Goal: Task Accomplishment & Management: Manage account settings

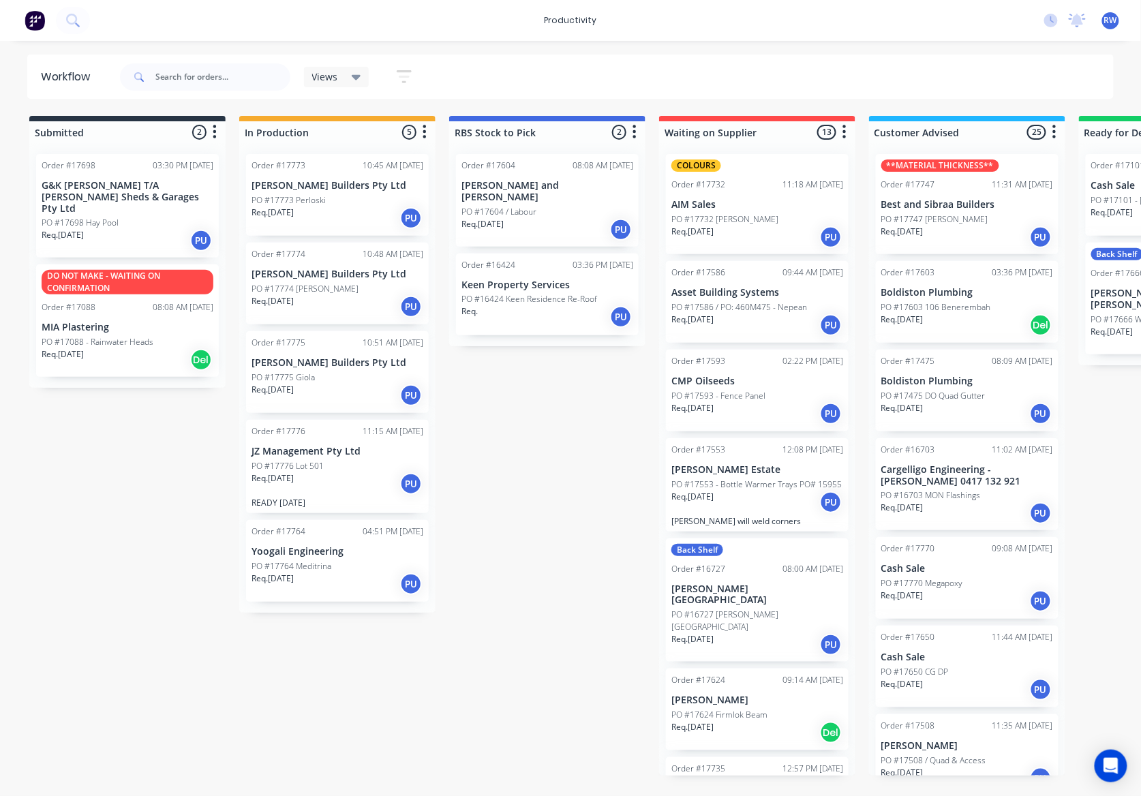
click at [353, 484] on div "Req. [DATE] PU" at bounding box center [337, 483] width 172 height 23
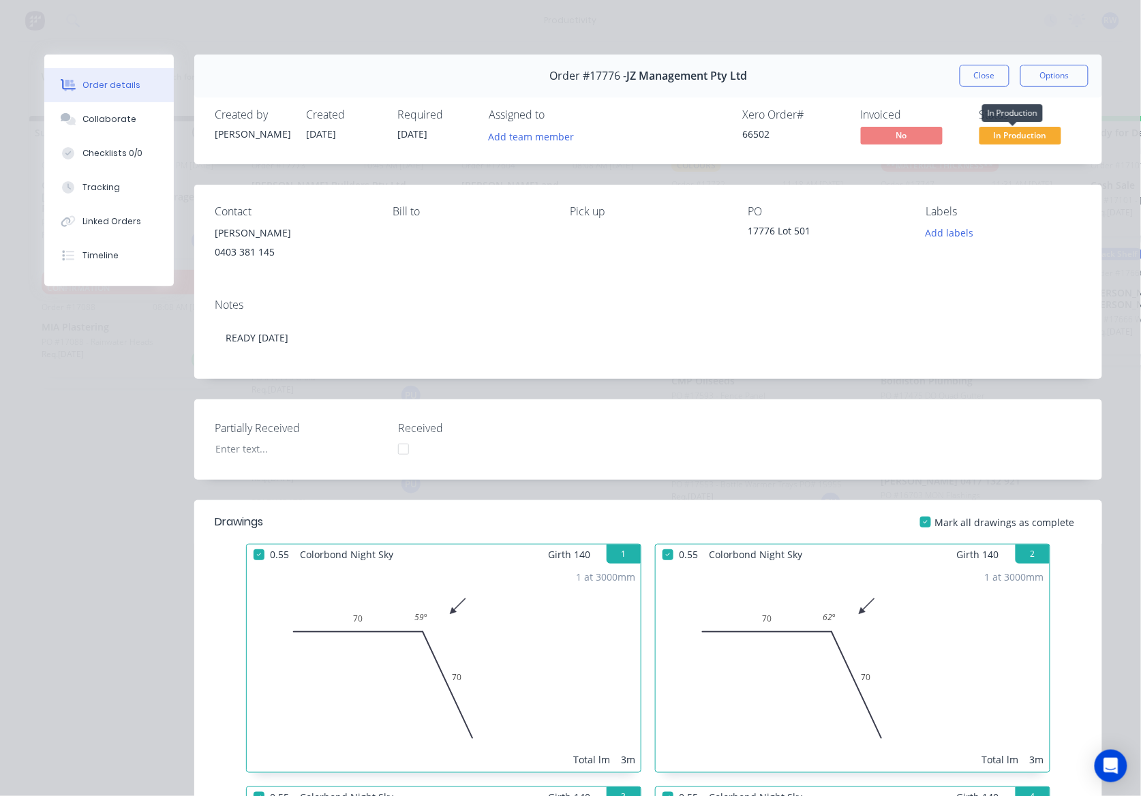
click at [1036, 136] on span "In Production" at bounding box center [1020, 135] width 82 height 17
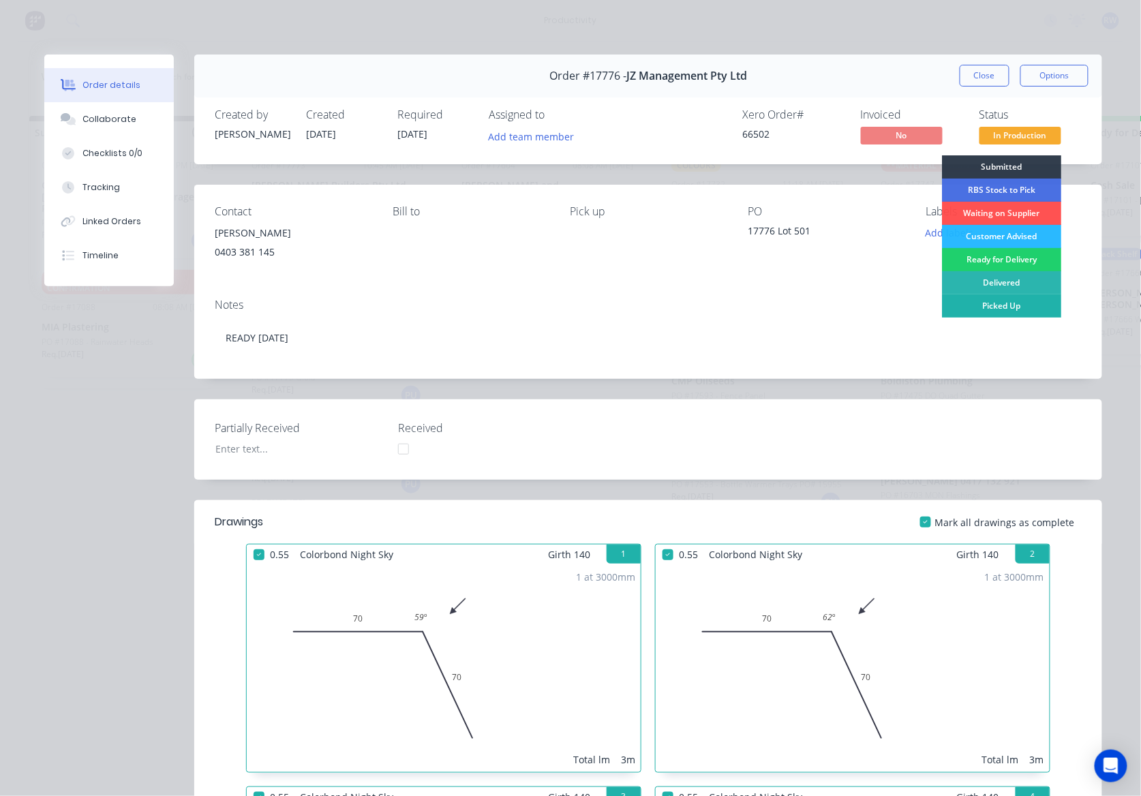
click at [1001, 305] on div "Picked Up" at bounding box center [1001, 305] width 119 height 23
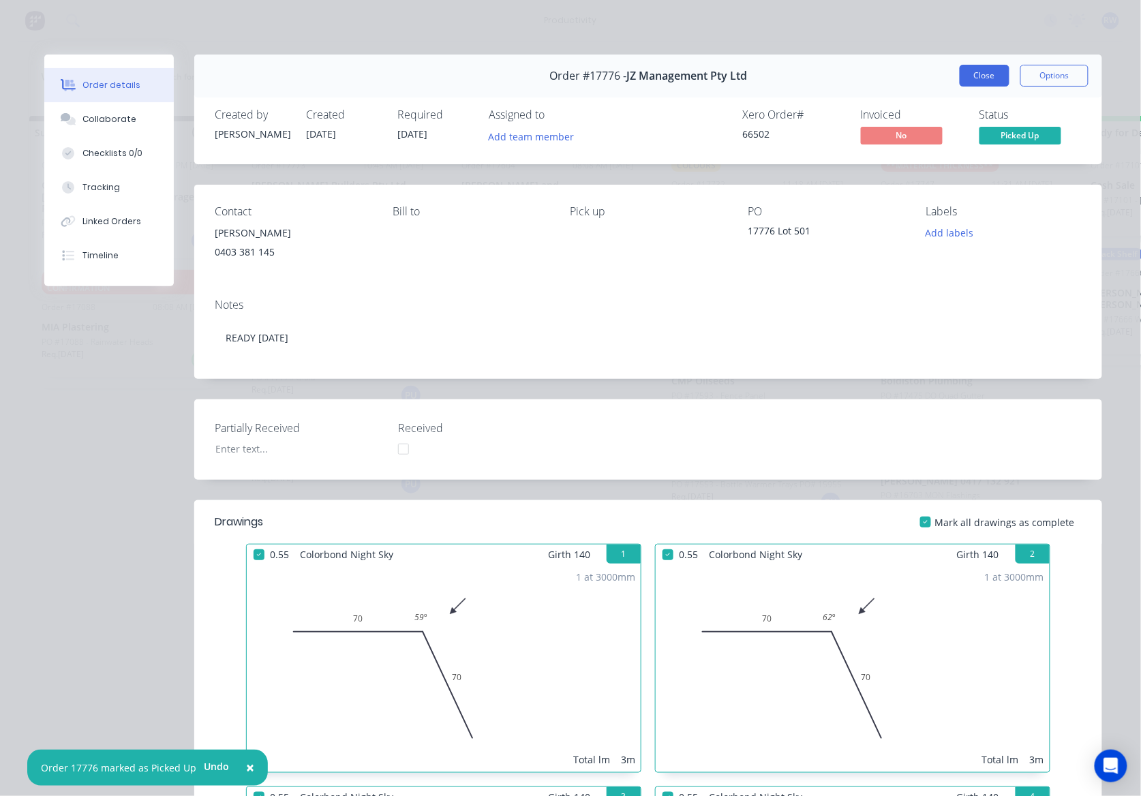
click at [960, 75] on button "Close" at bounding box center [985, 76] width 50 height 22
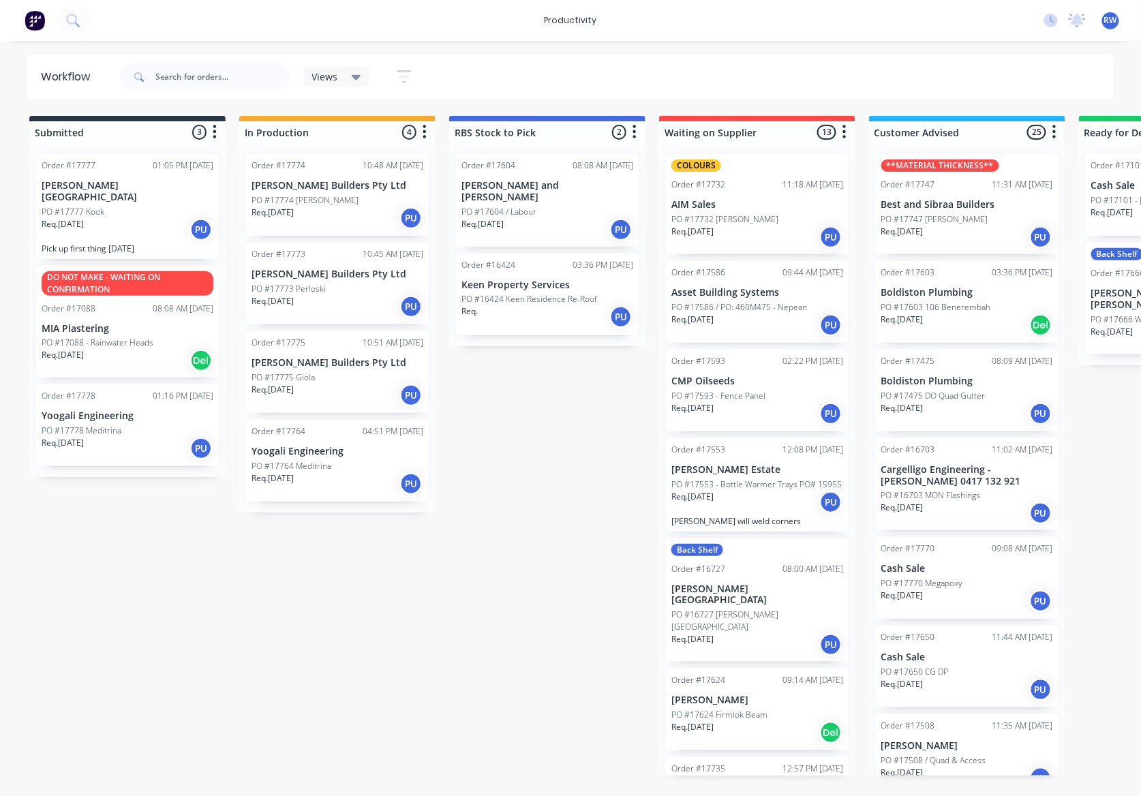
click at [371, 373] on div "PO #17775 Giola" at bounding box center [337, 377] width 172 height 12
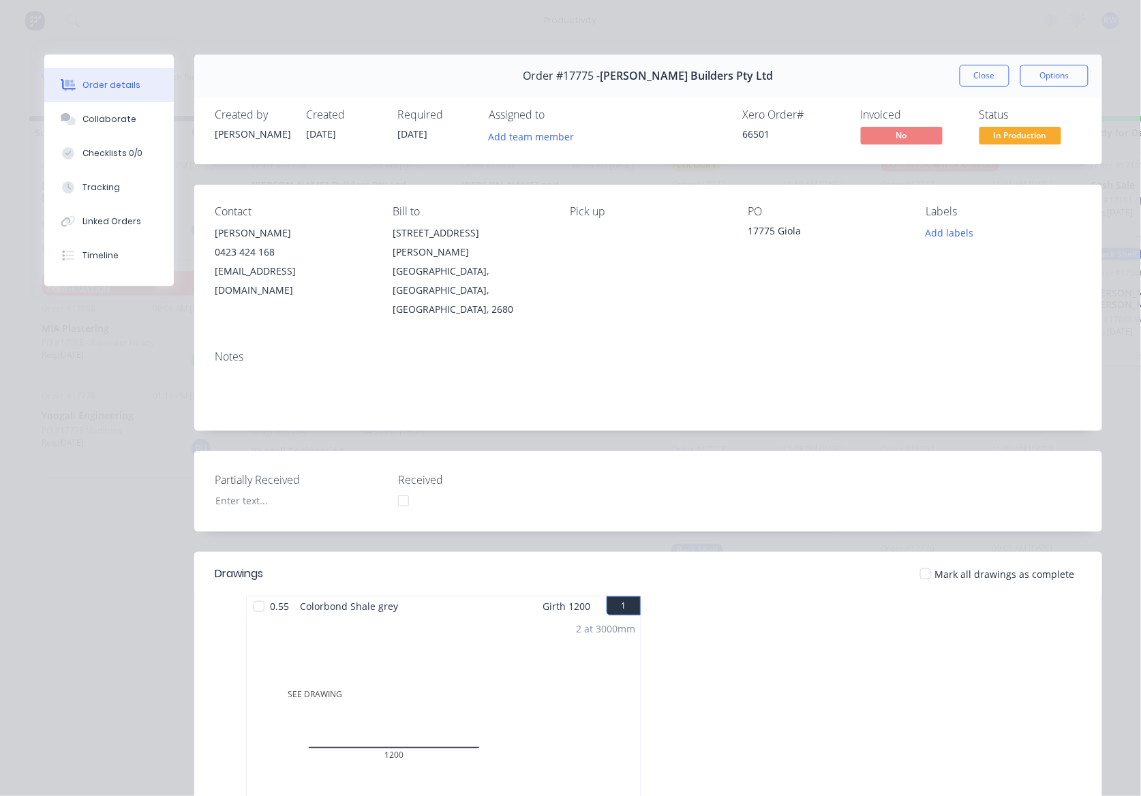
click at [924, 560] on div at bounding box center [925, 573] width 27 height 27
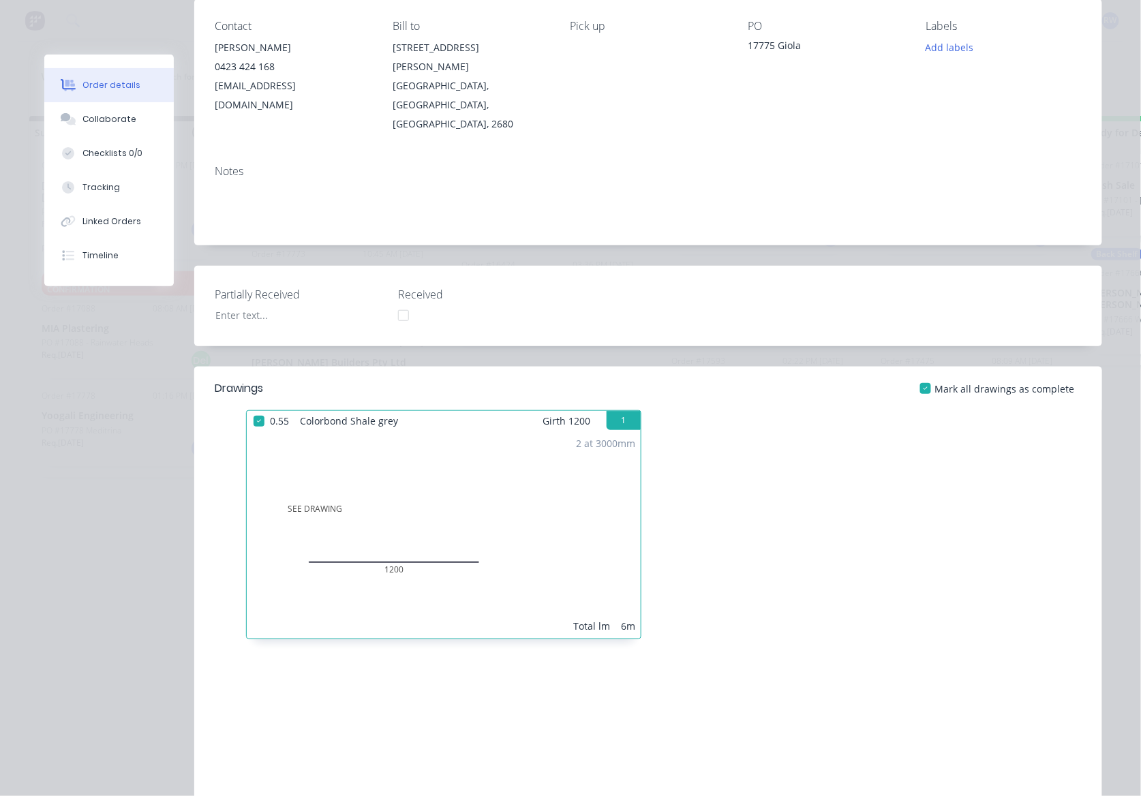
scroll to position [18, 0]
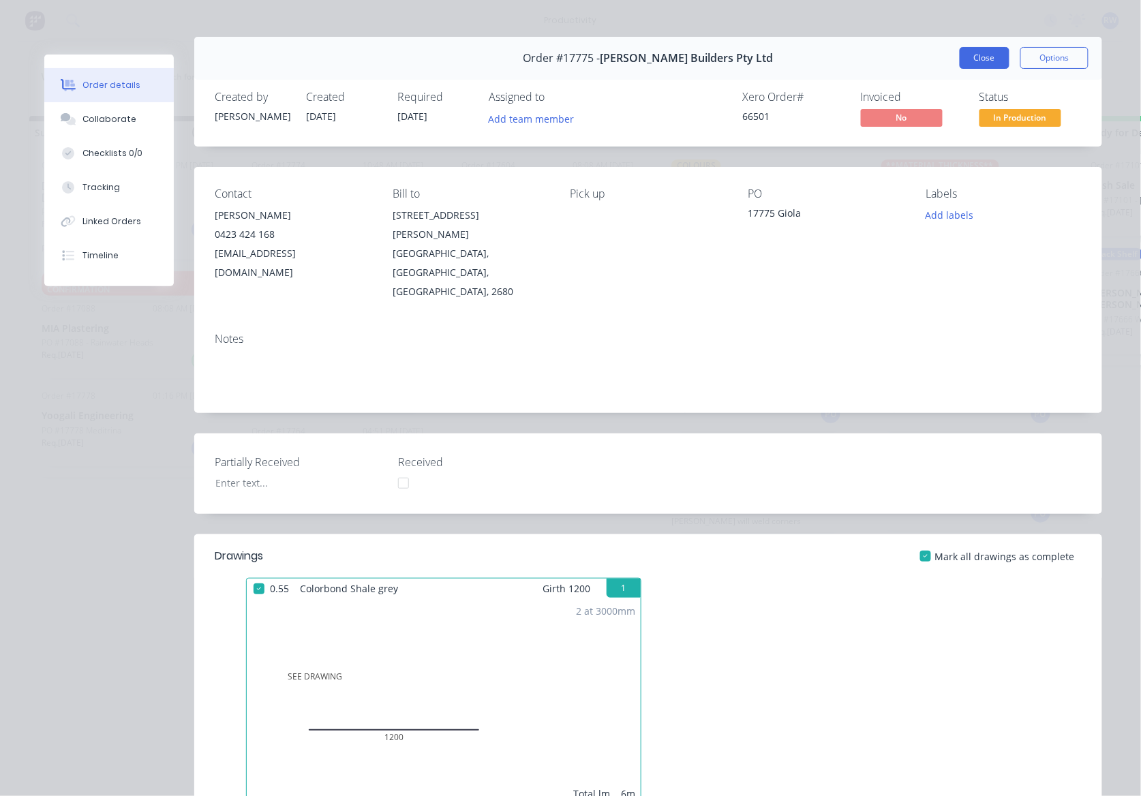
click at [987, 66] on button "Close" at bounding box center [985, 58] width 50 height 22
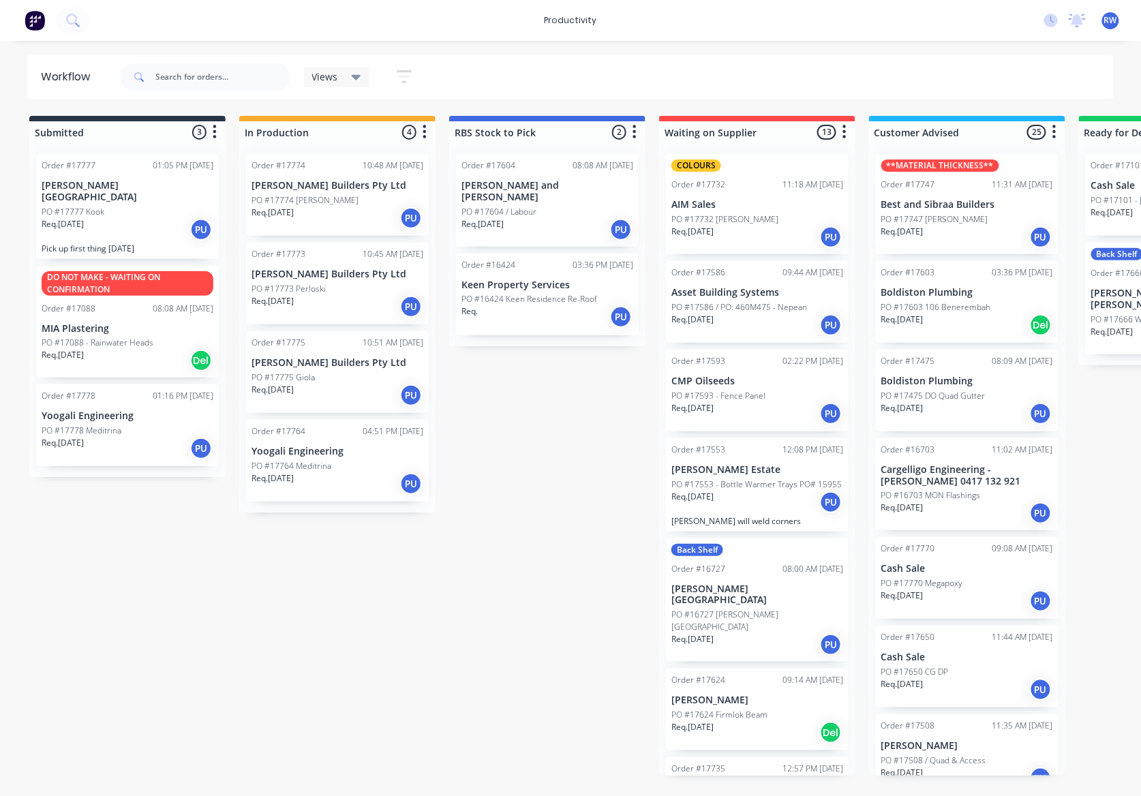
click at [328, 194] on div "PO #17774 [PERSON_NAME]" at bounding box center [337, 200] width 172 height 12
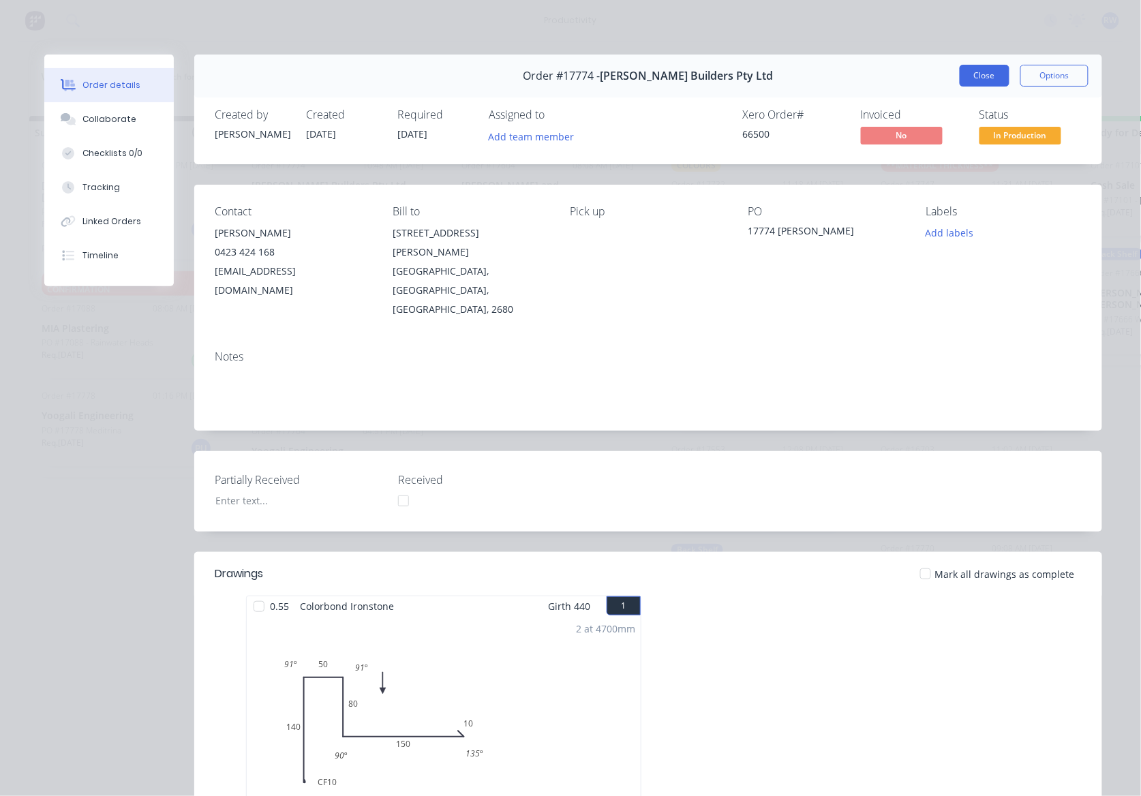
click at [982, 83] on button "Close" at bounding box center [985, 76] width 50 height 22
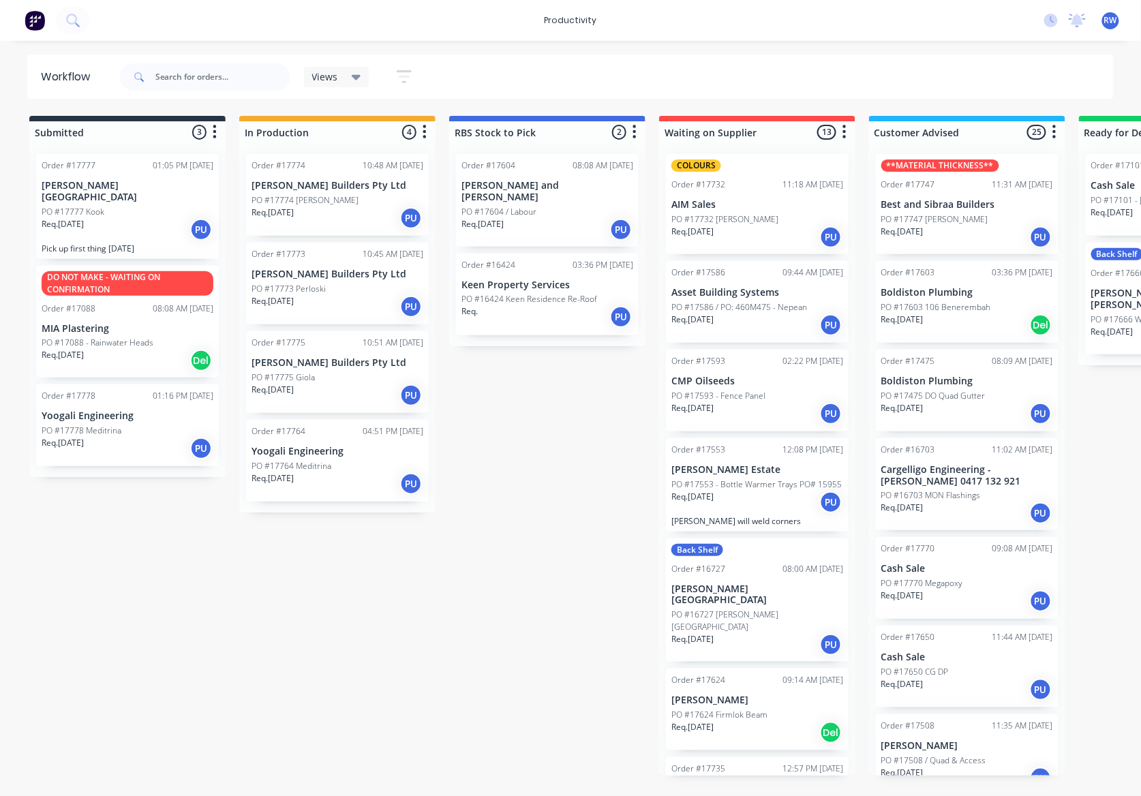
click at [113, 444] on div "Req. [DATE] PU" at bounding box center [128, 448] width 172 height 23
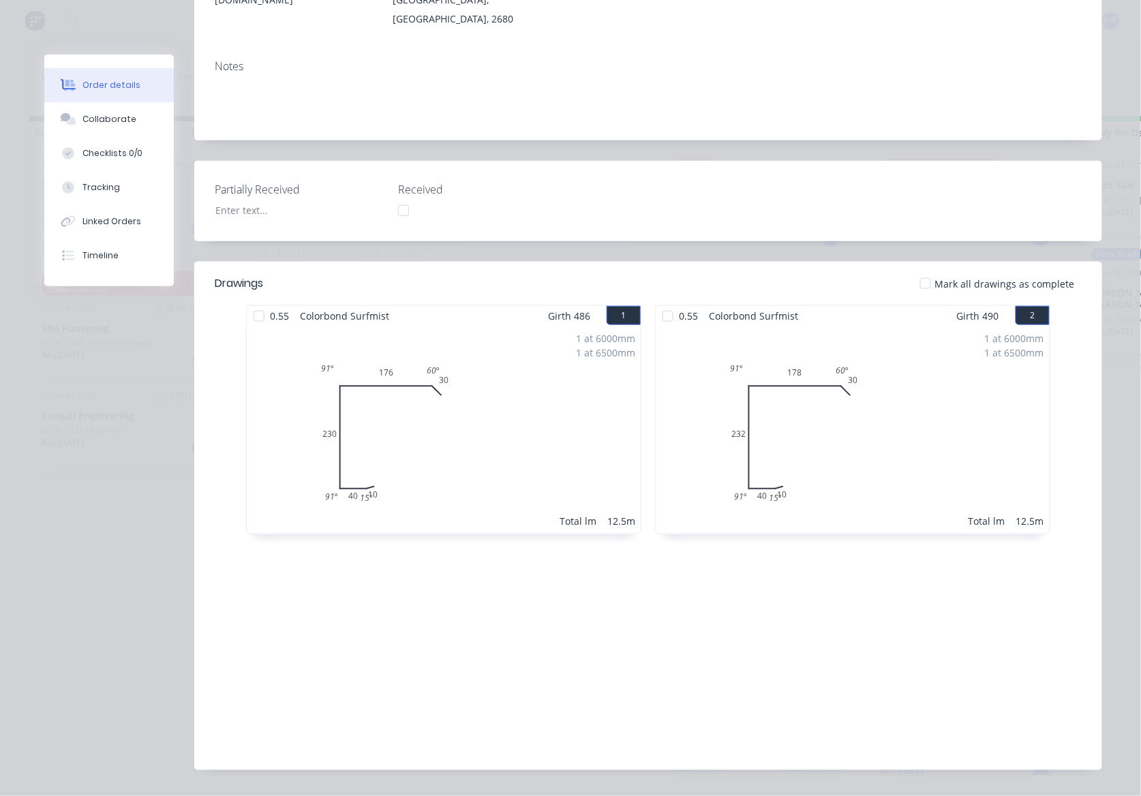
scroll to position [0, 0]
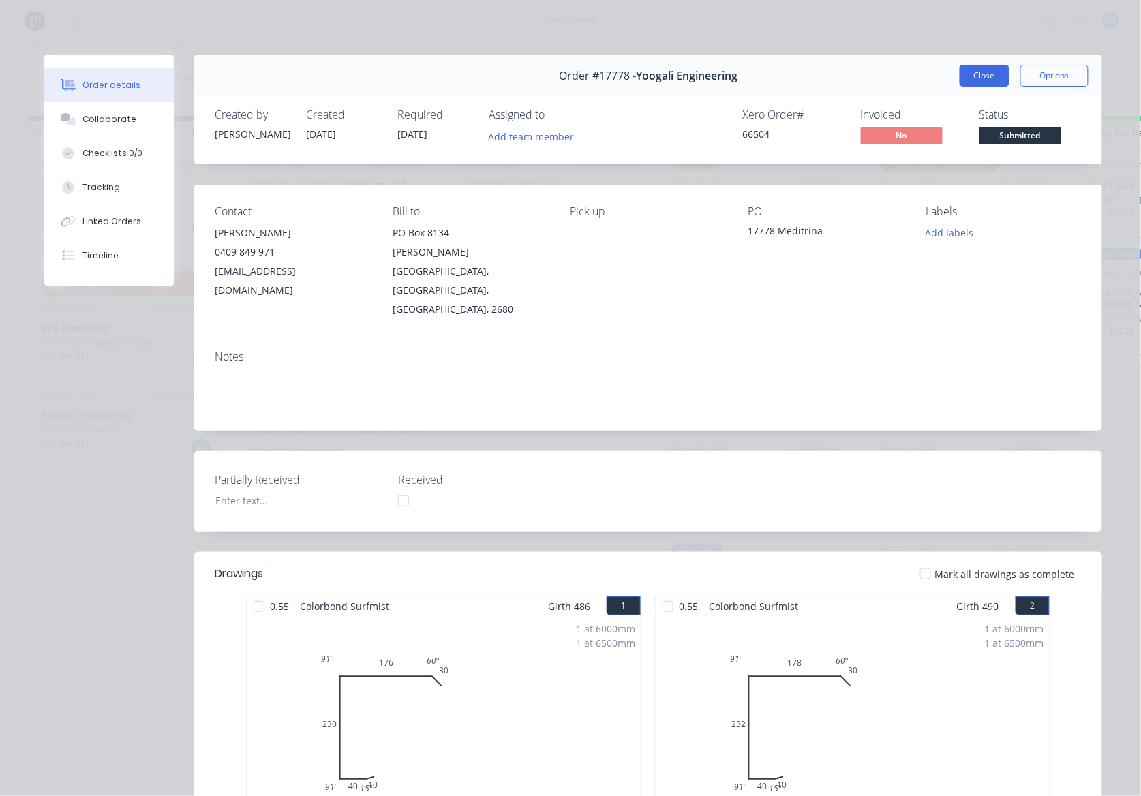
click at [976, 78] on button "Close" at bounding box center [985, 76] width 50 height 22
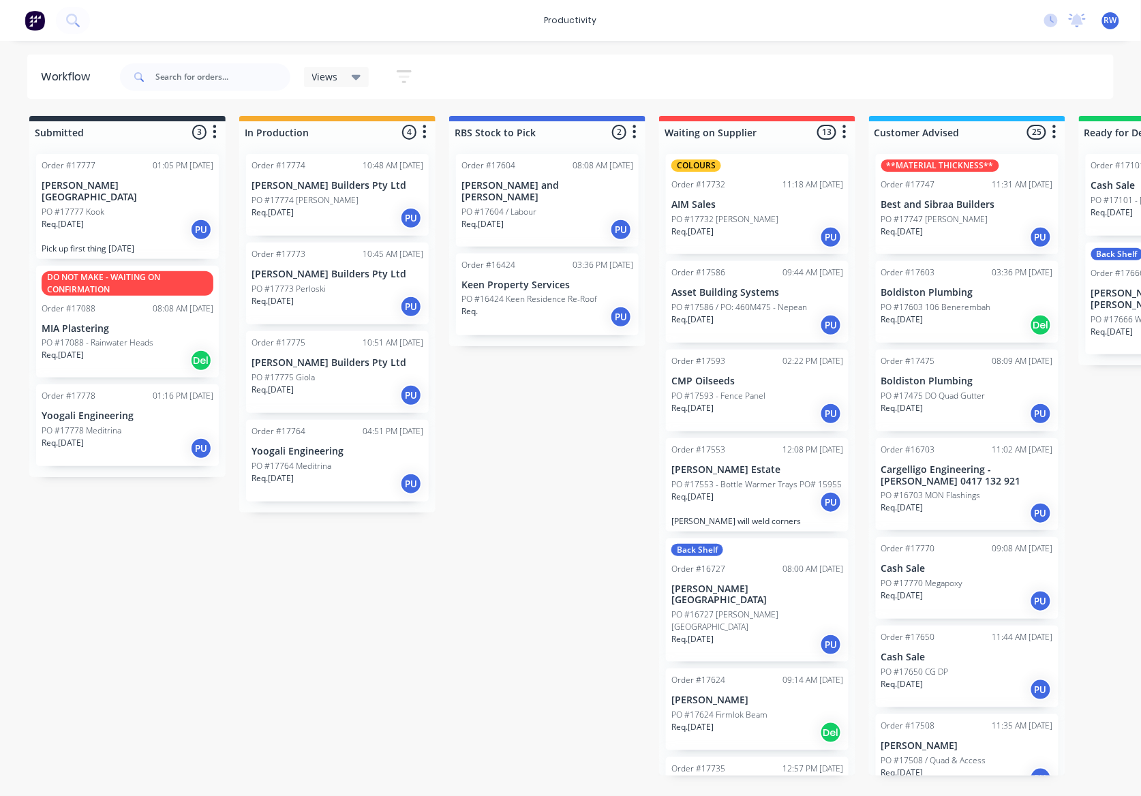
click at [118, 206] on div "PO #17777 Kook" at bounding box center [128, 212] width 172 height 12
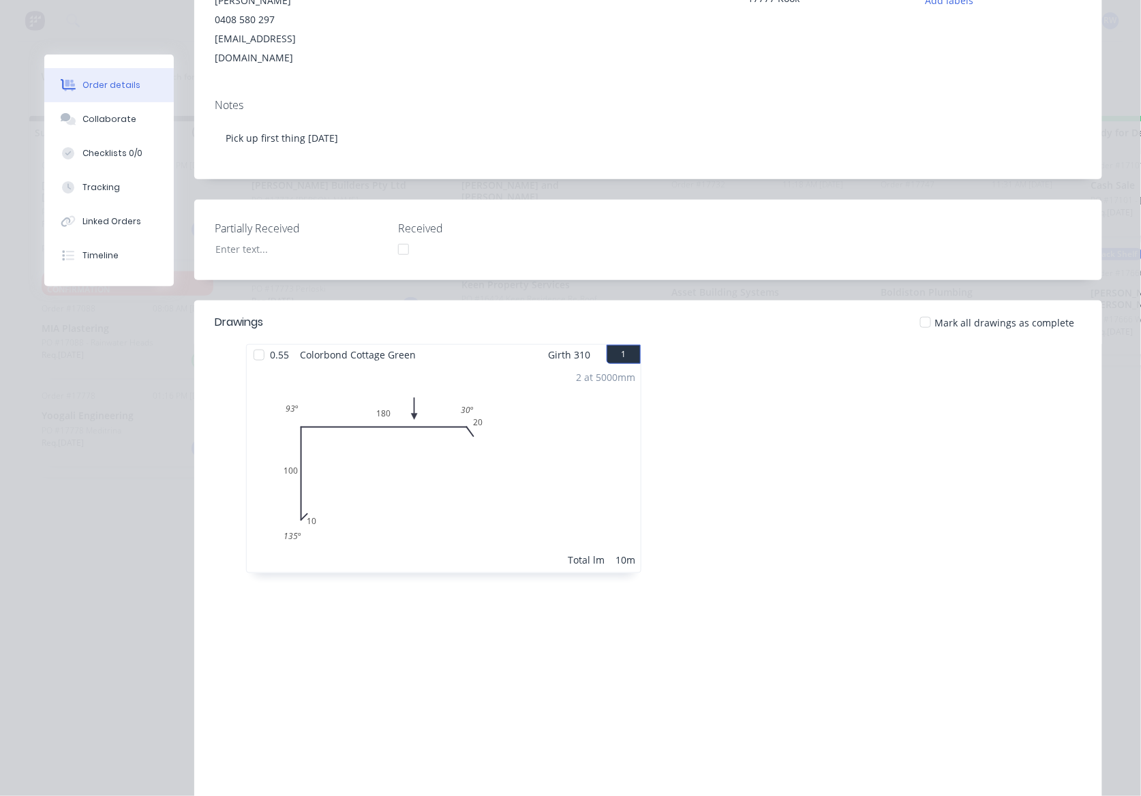
scroll to position [200, 0]
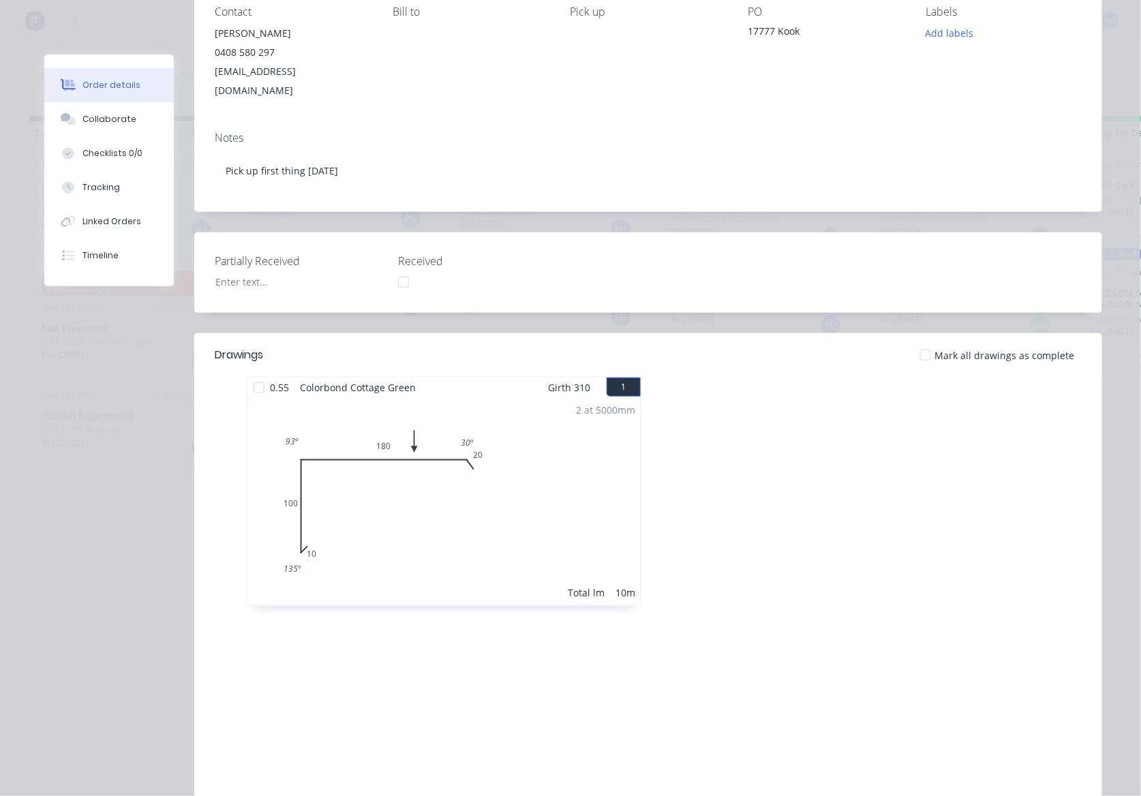
click at [924, 341] on div at bounding box center [925, 354] width 27 height 27
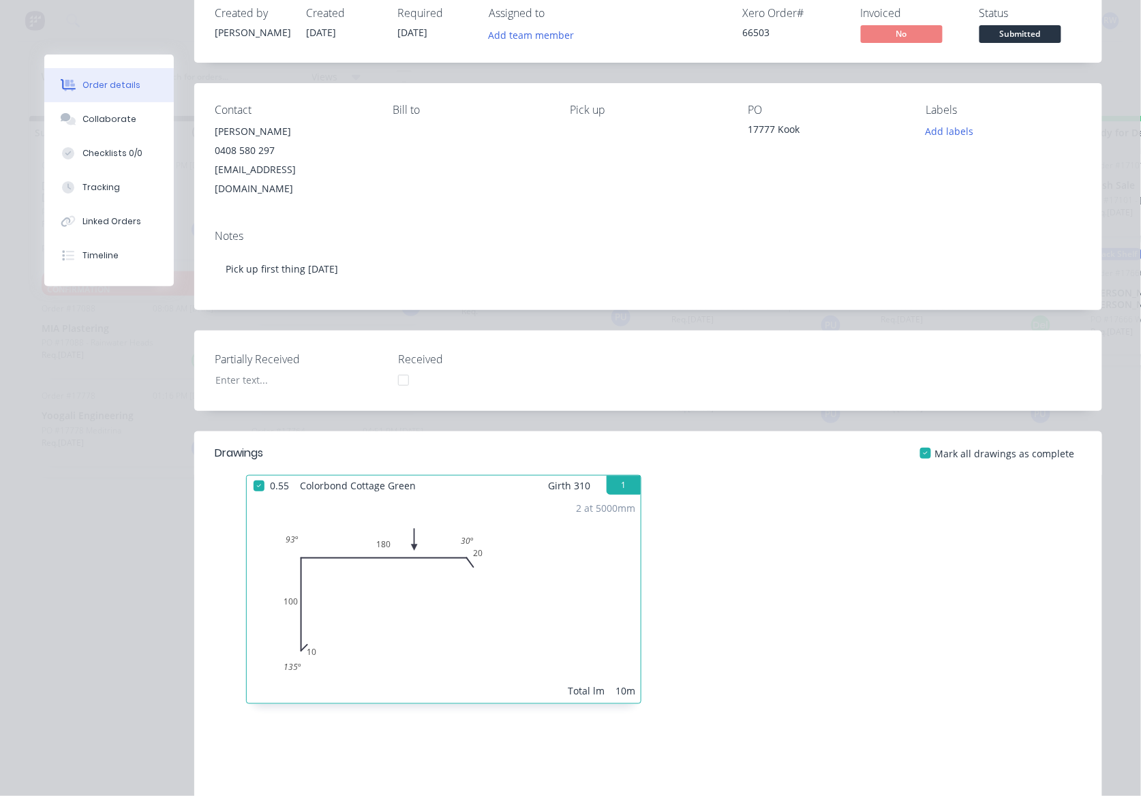
scroll to position [0, 0]
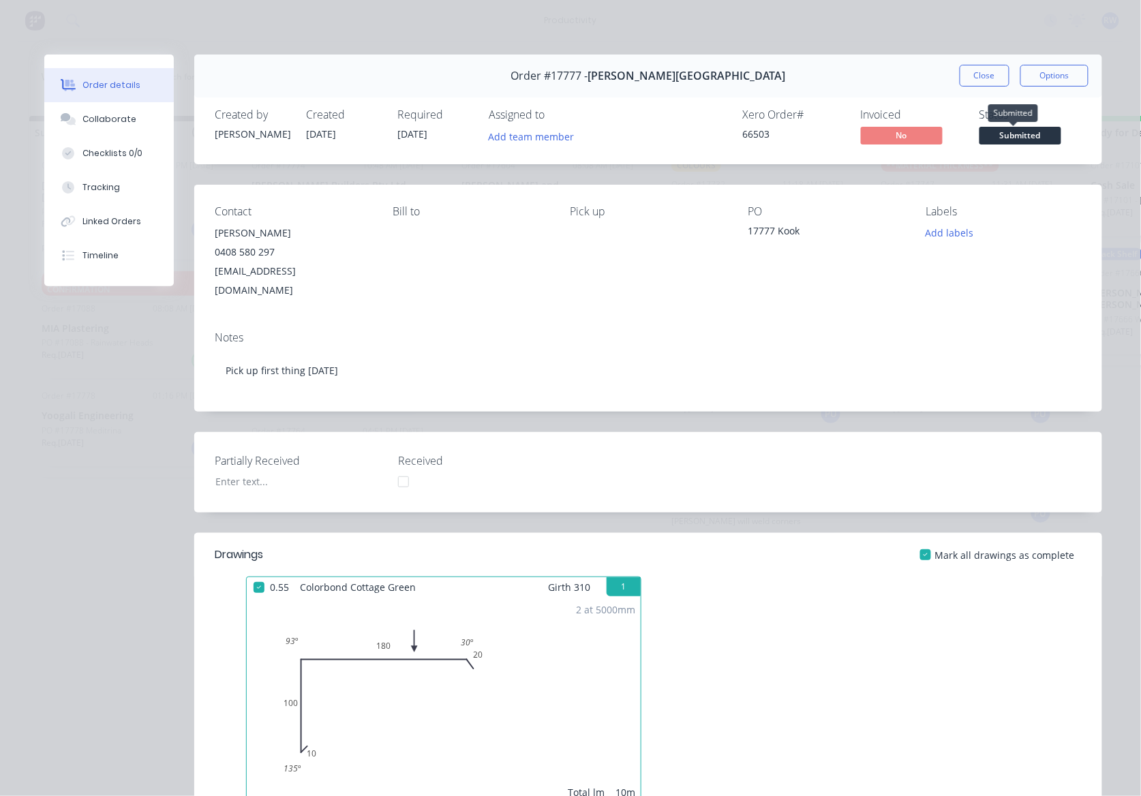
click at [1015, 139] on span "Submitted" at bounding box center [1020, 135] width 82 height 17
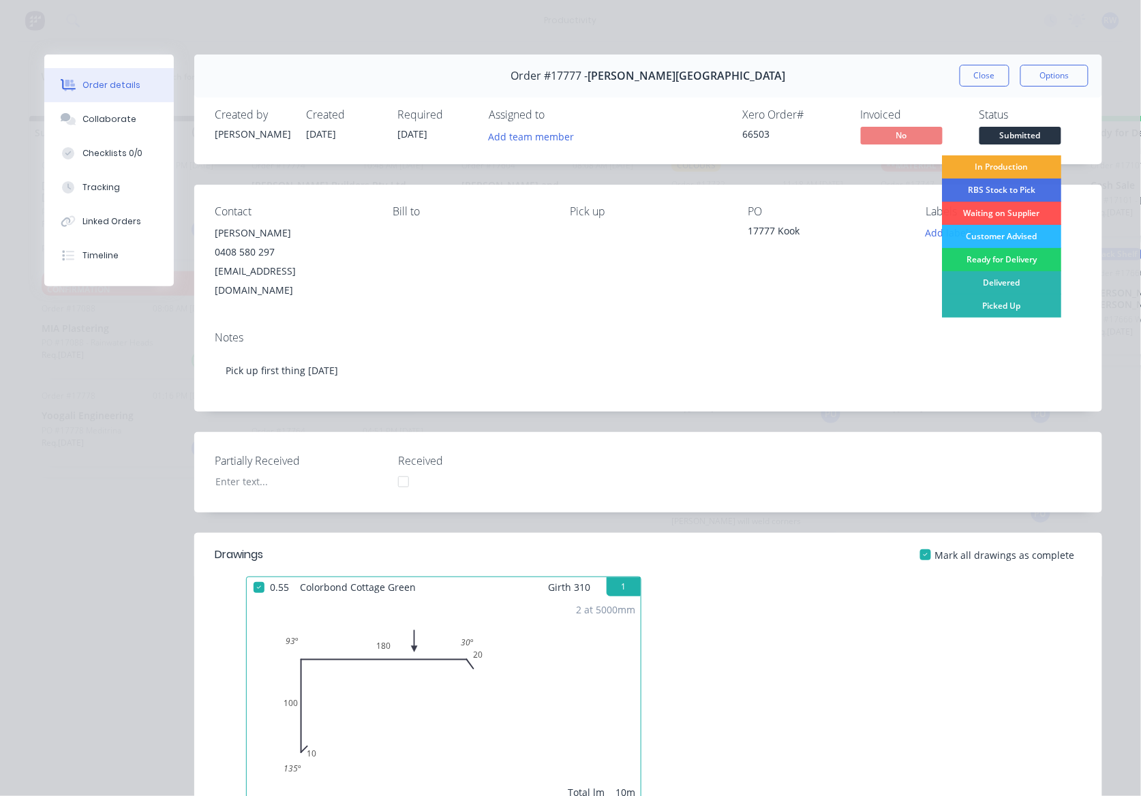
click at [1002, 169] on div "In Production" at bounding box center [1001, 166] width 119 height 23
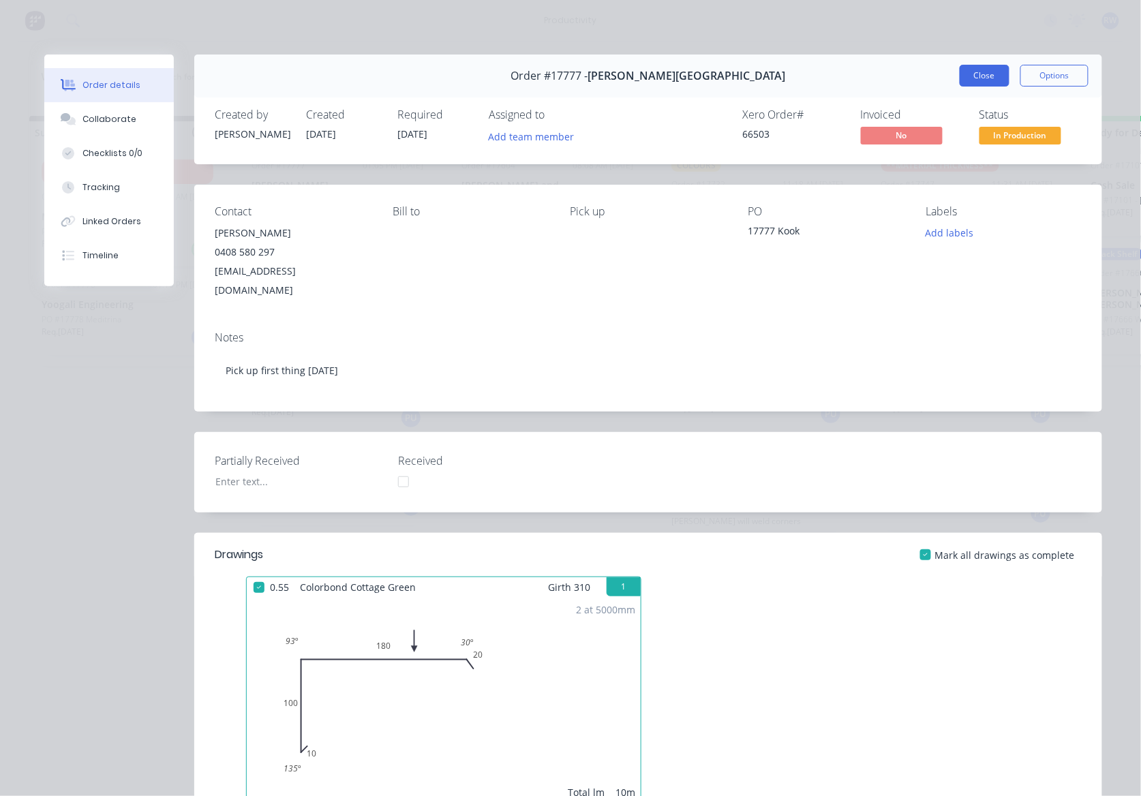
click at [975, 72] on button "Close" at bounding box center [985, 76] width 50 height 22
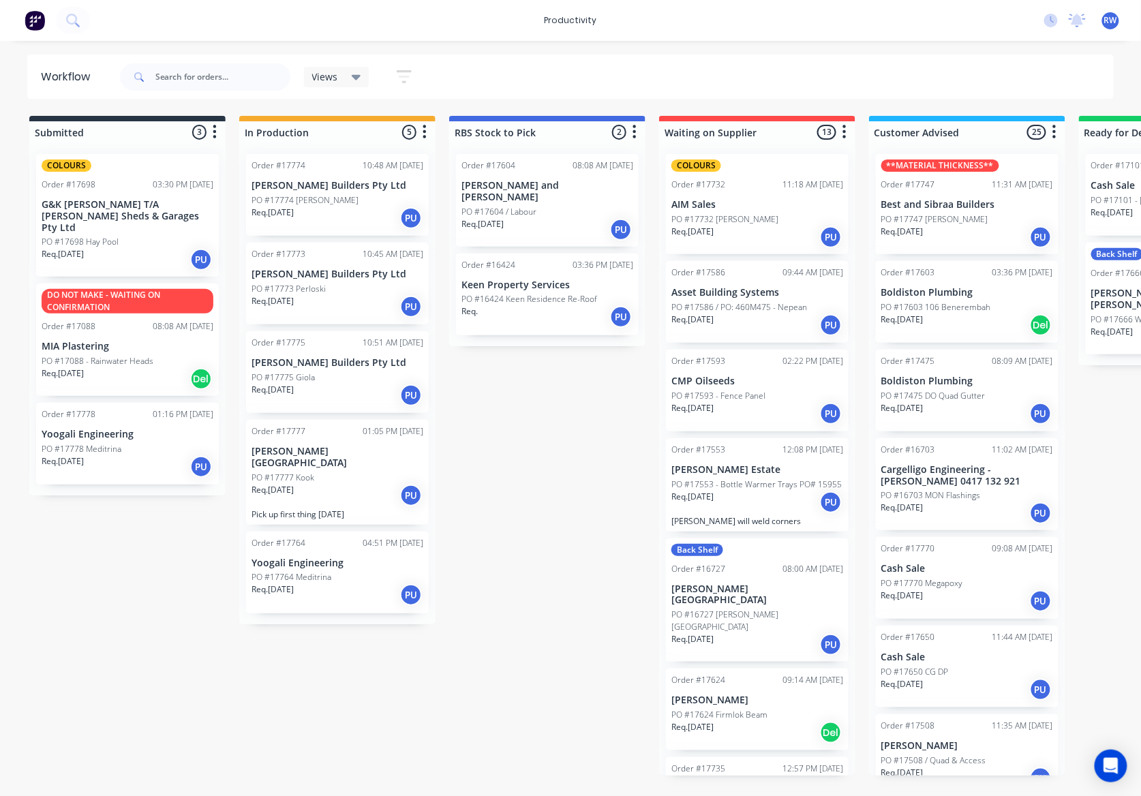
click at [352, 583] on div "Req. 09/10/25 PU" at bounding box center [337, 594] width 172 height 23
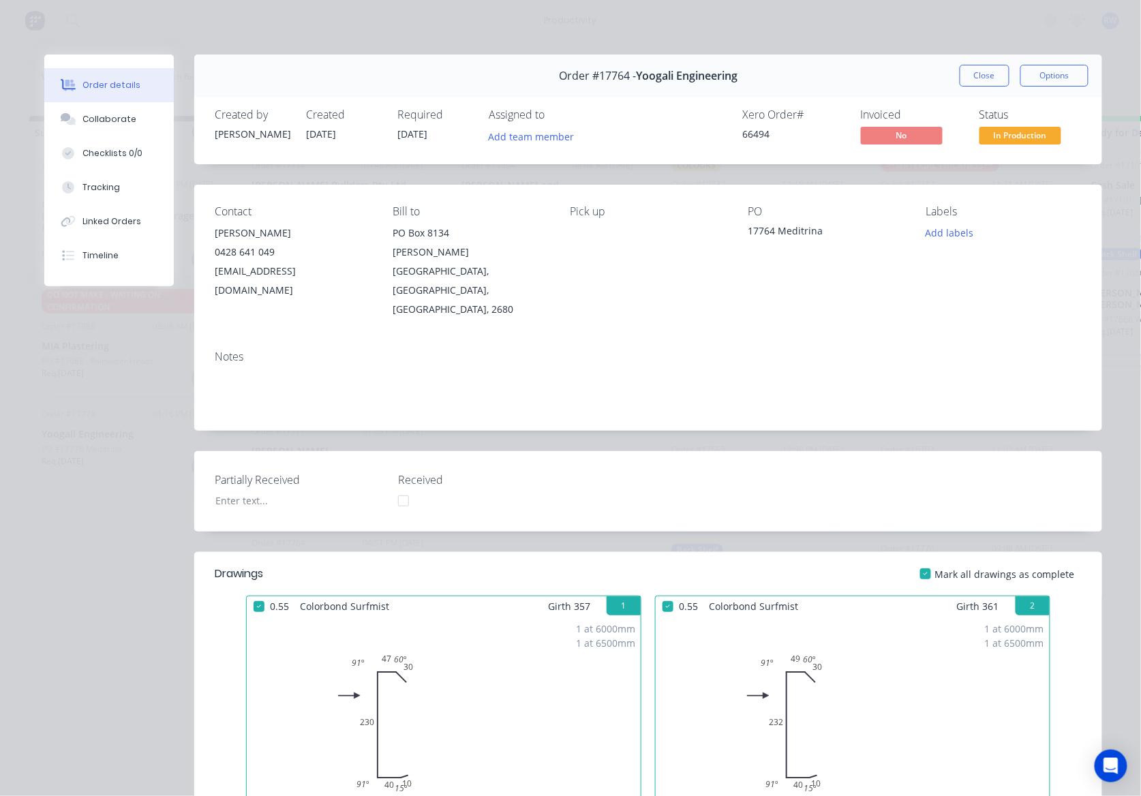
drag, startPoint x: 968, startPoint y: 80, endPoint x: 968, endPoint y: 88, distance: 8.2
click at [968, 86] on button "Close" at bounding box center [985, 76] width 50 height 22
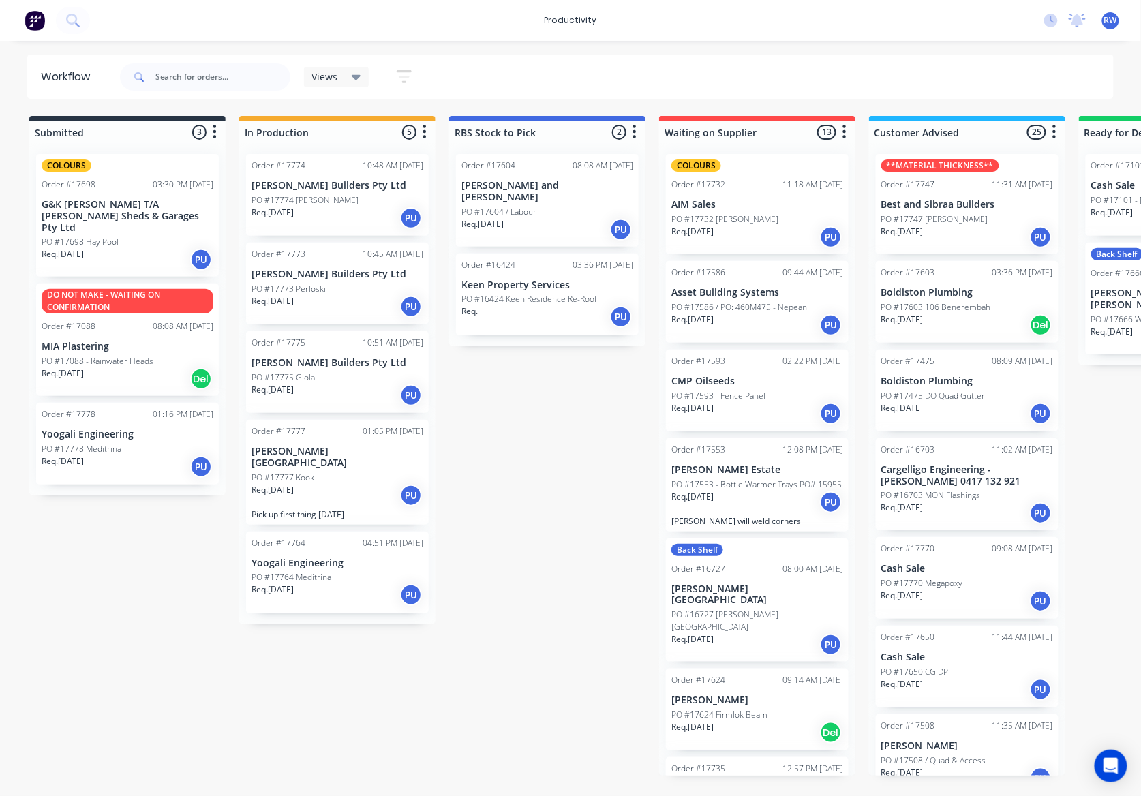
click at [288, 487] on div "Req. [DATE] PU" at bounding box center [337, 495] width 172 height 23
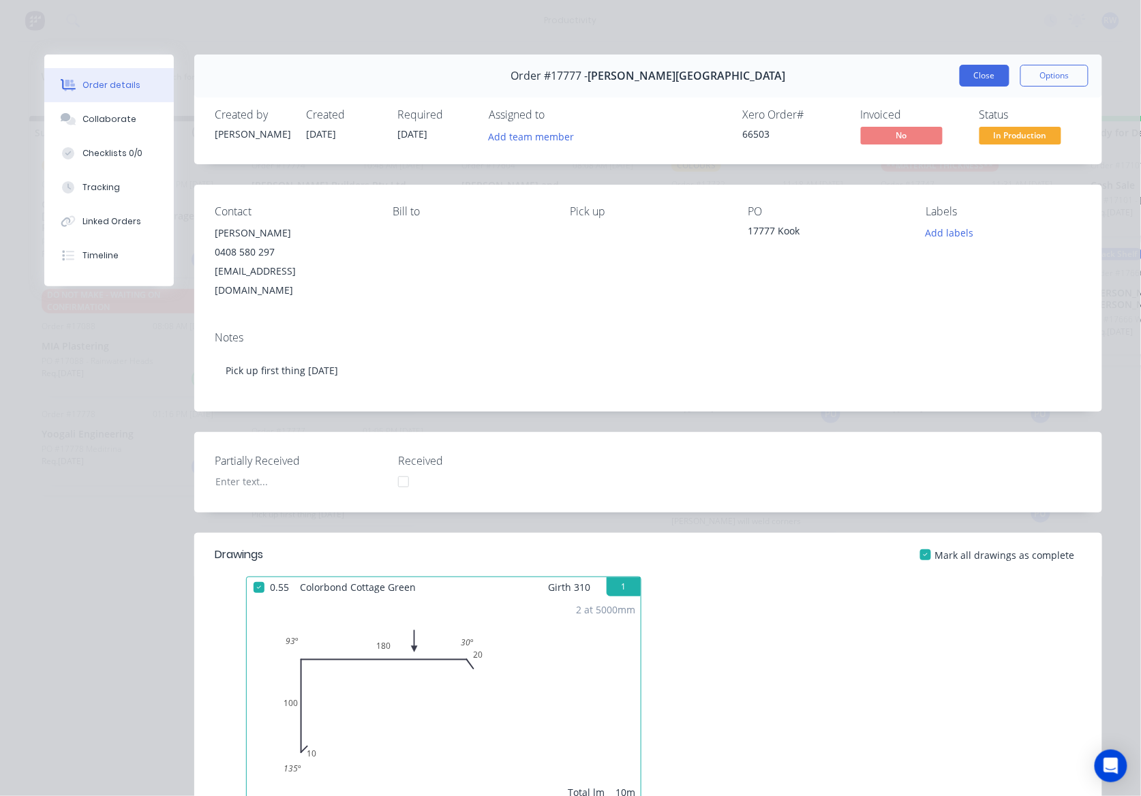
click at [968, 79] on button "Close" at bounding box center [985, 76] width 50 height 22
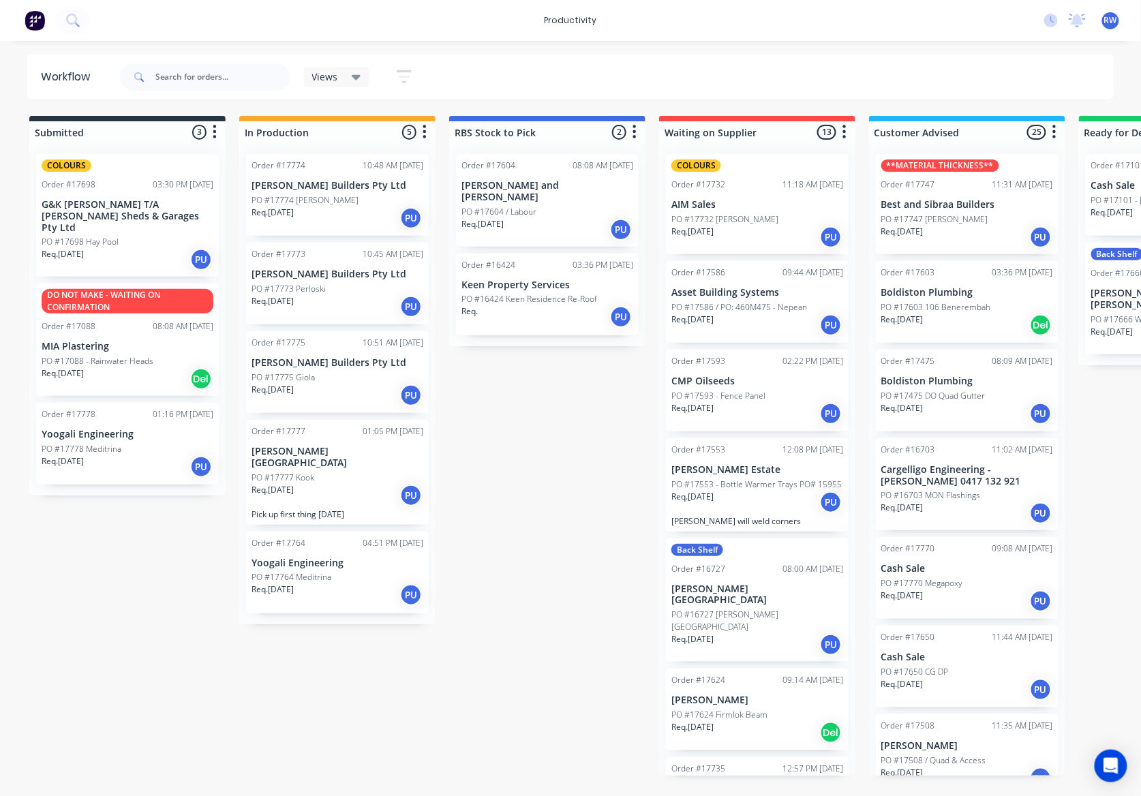
click at [334, 371] on div "PO #17775 Giola" at bounding box center [337, 377] width 172 height 12
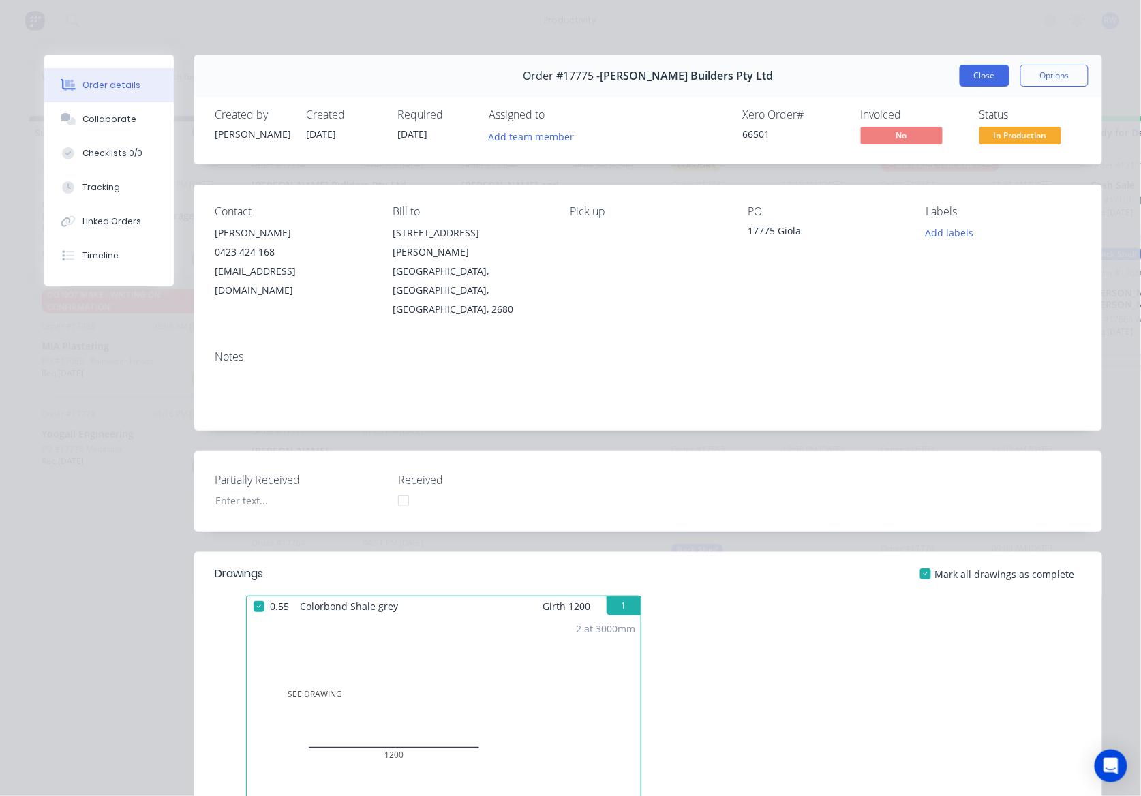
click at [968, 83] on button "Close" at bounding box center [985, 76] width 50 height 22
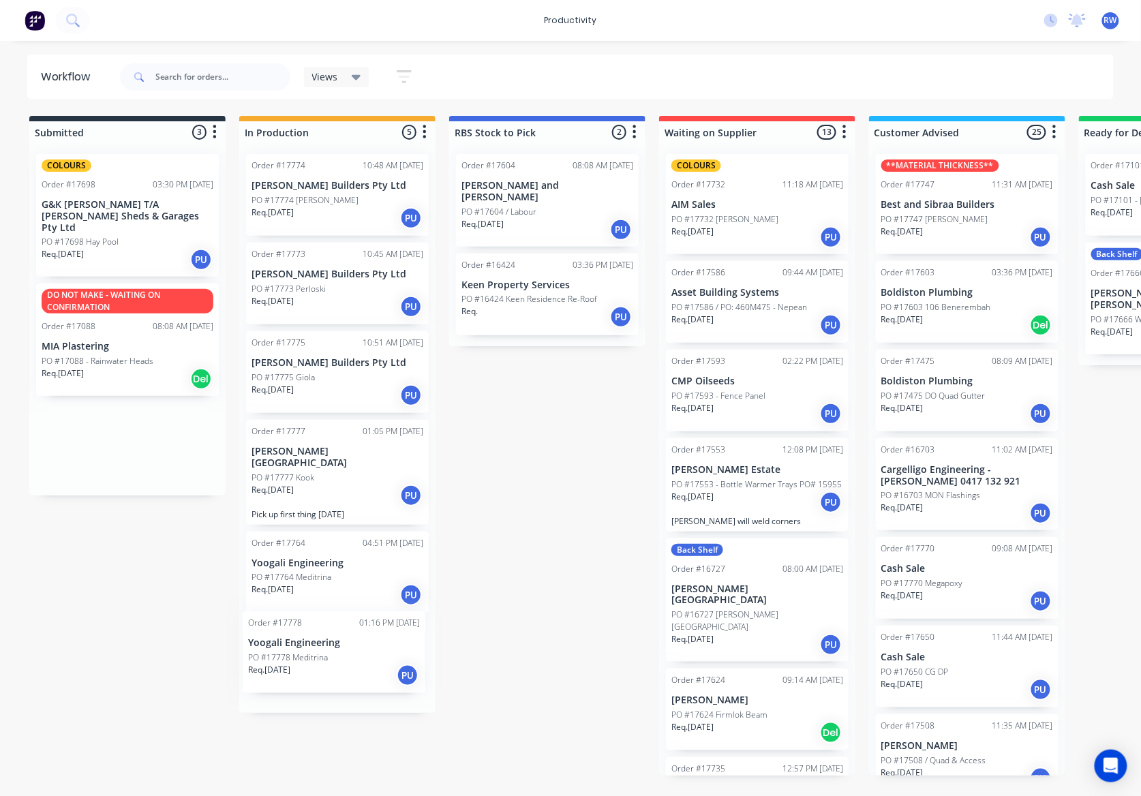
drag, startPoint x: 125, startPoint y: 454, endPoint x: 337, endPoint y: 680, distance: 309.6
click at [335, 680] on div "Submitted 3 Sort By Created date Required date Order number Customer name Most …" at bounding box center [830, 446] width 1680 height 660
click at [104, 213] on p "G&K [PERSON_NAME] T/A [PERSON_NAME] Sheds & Garages Pty Ltd" at bounding box center [128, 216] width 172 height 34
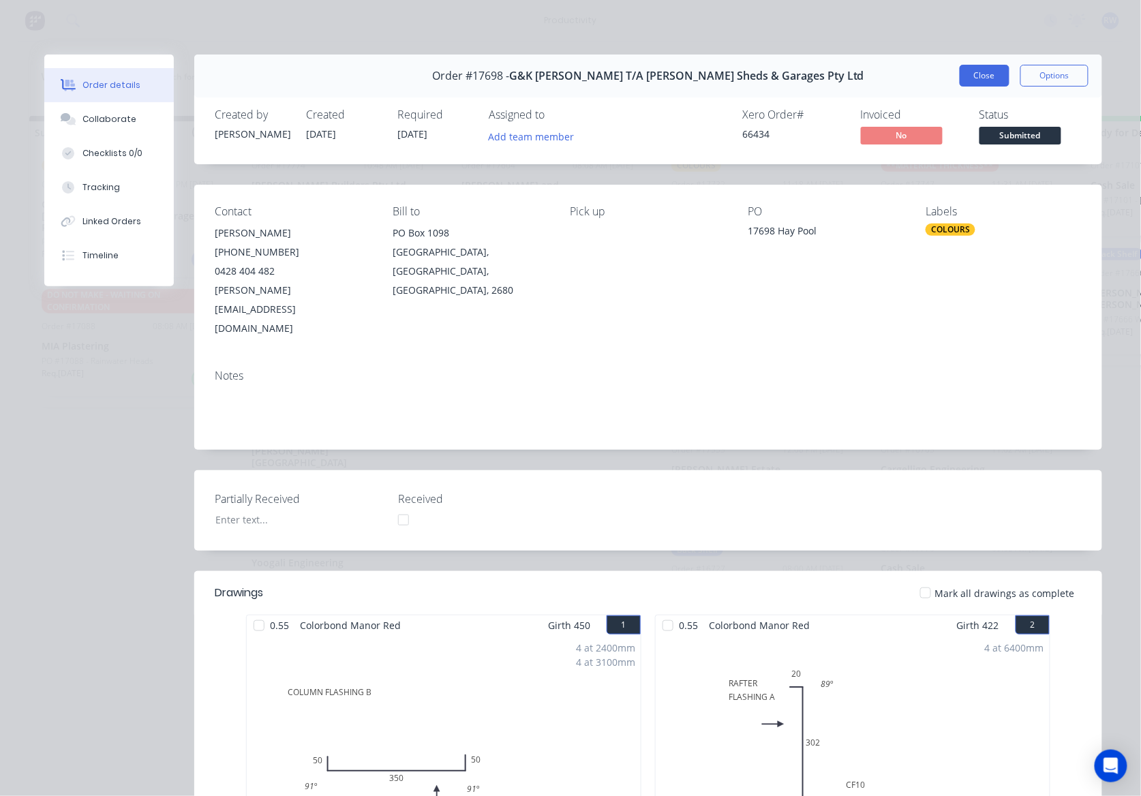
click at [977, 82] on button "Close" at bounding box center [985, 76] width 50 height 22
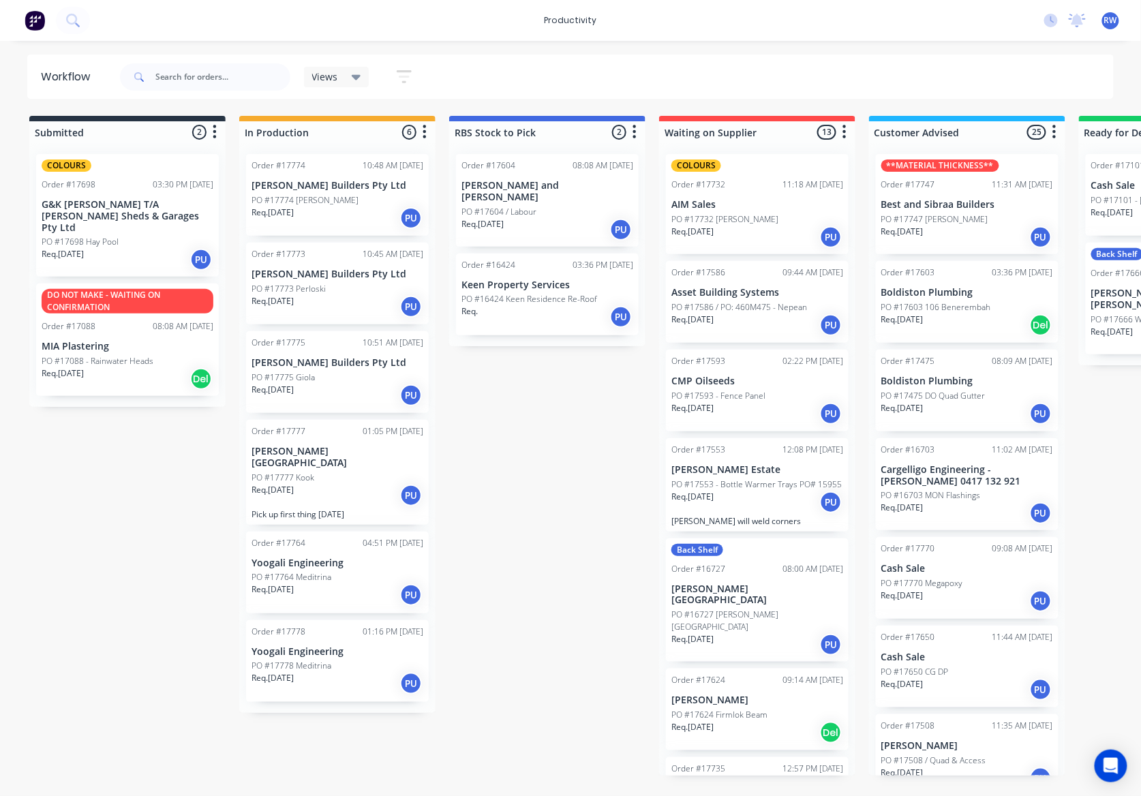
click at [312, 684] on div "Order #17778 01:16 PM 13/10/25 Yoogali Engineering PO #17778 Meditrina Req. 13/…" at bounding box center [337, 661] width 183 height 82
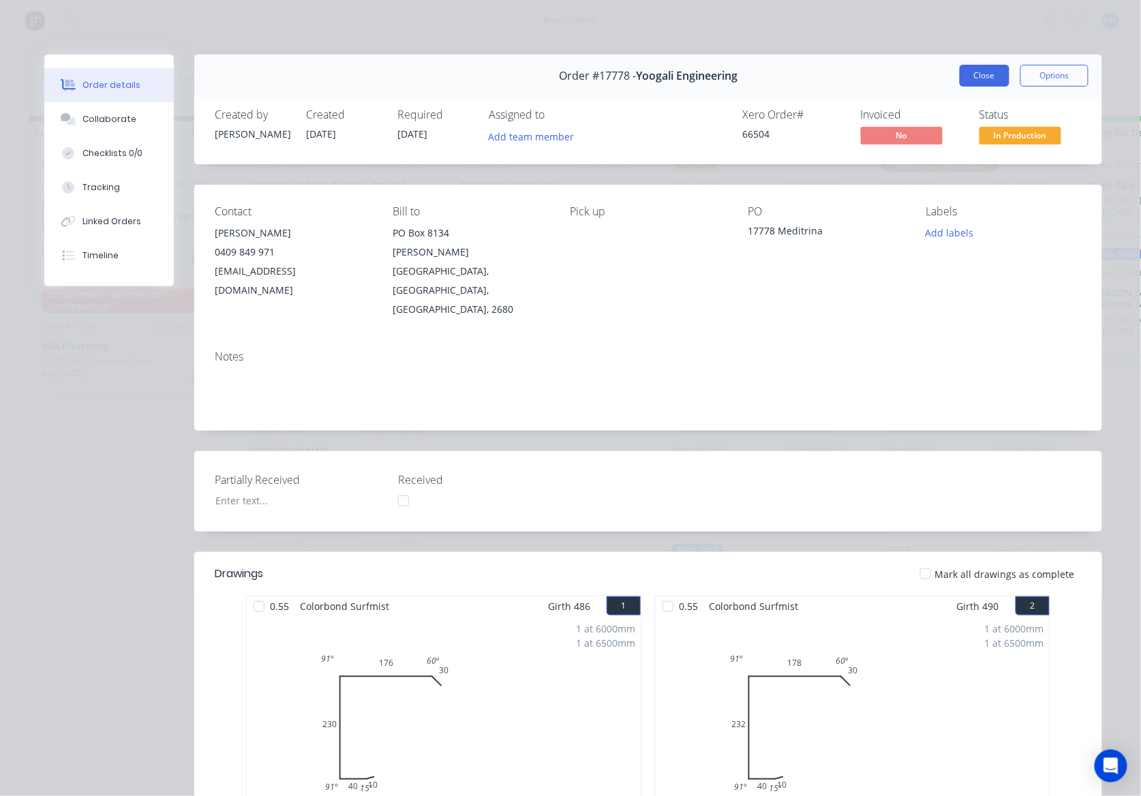
click at [991, 82] on button "Close" at bounding box center [985, 76] width 50 height 22
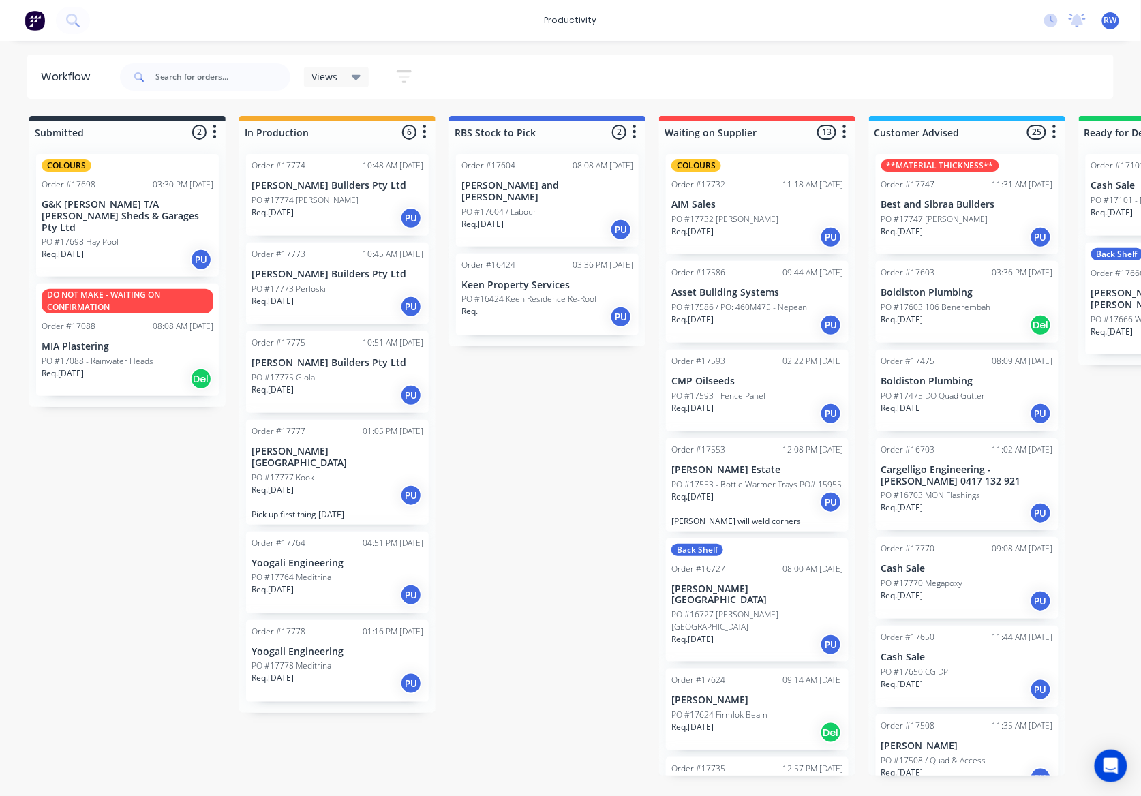
click at [147, 371] on div "Req. 01/07/25 Del" at bounding box center [128, 378] width 172 height 23
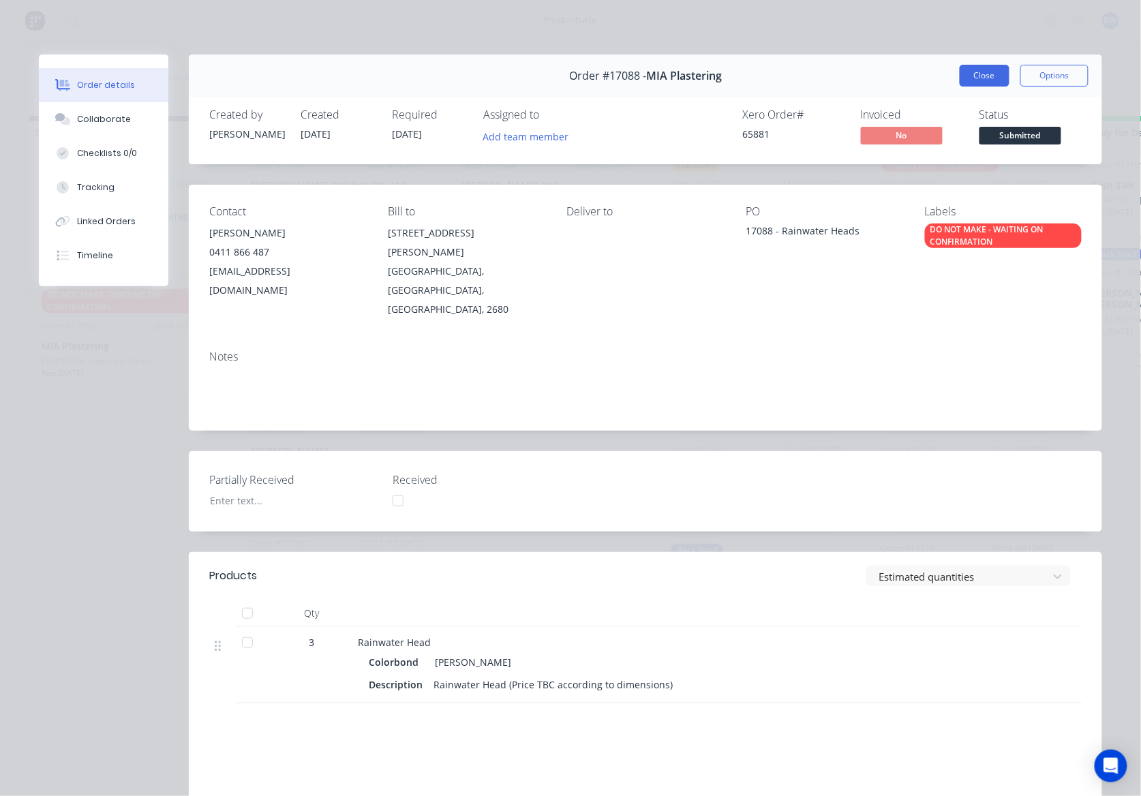
click at [996, 75] on button "Close" at bounding box center [985, 76] width 50 height 22
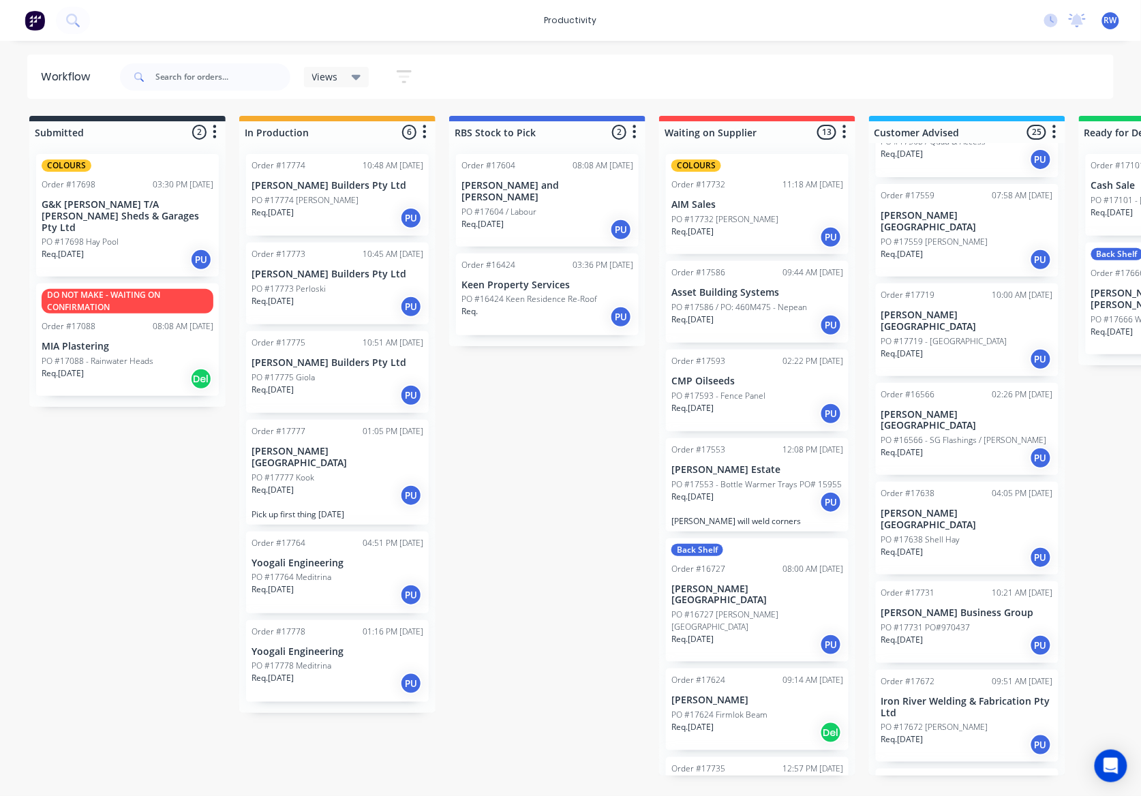
scroll to position [454, 0]
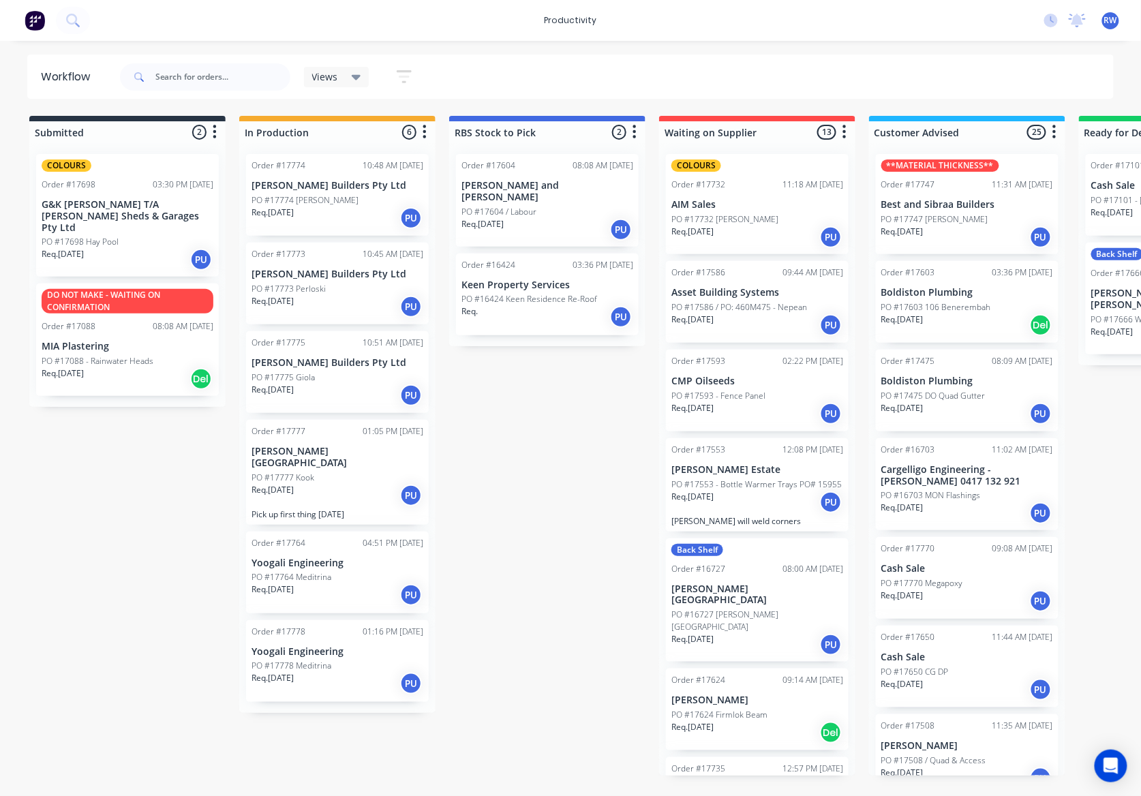
click at [364, 202] on div "PO #17774 [PERSON_NAME]" at bounding box center [337, 200] width 172 height 12
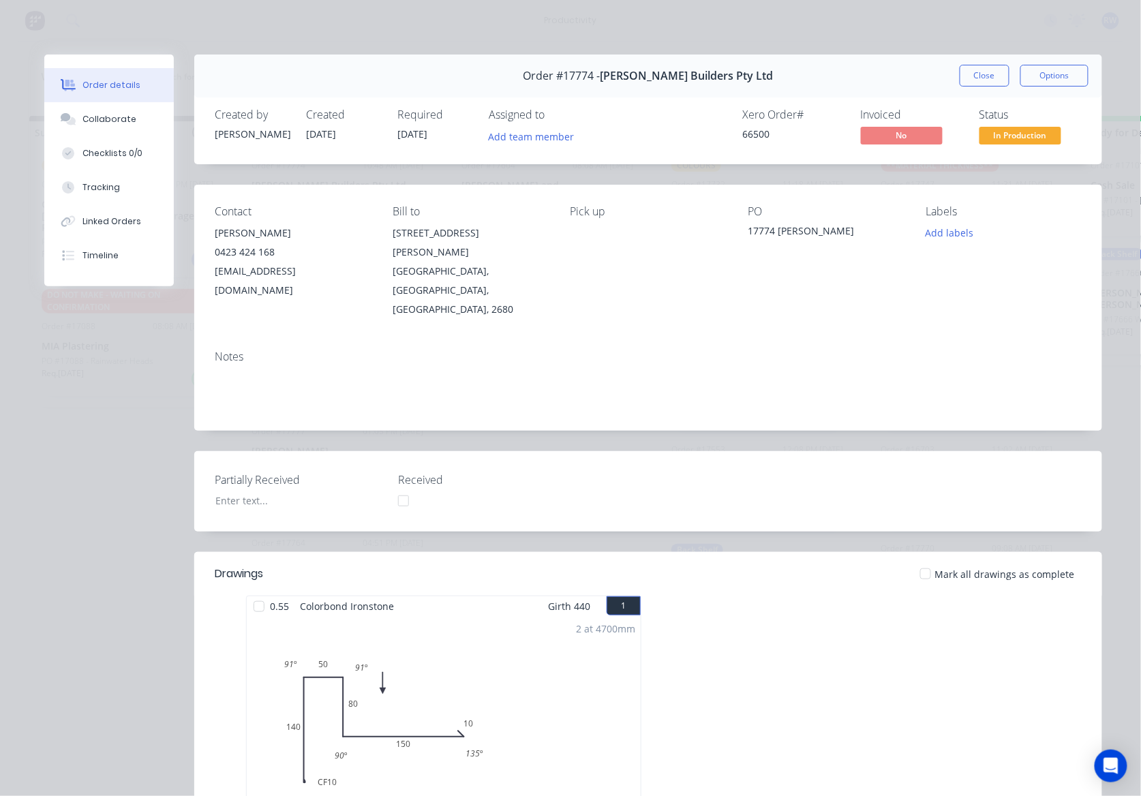
click at [928, 560] on div at bounding box center [925, 573] width 27 height 27
click at [1025, 136] on span "In Production" at bounding box center [1020, 135] width 82 height 17
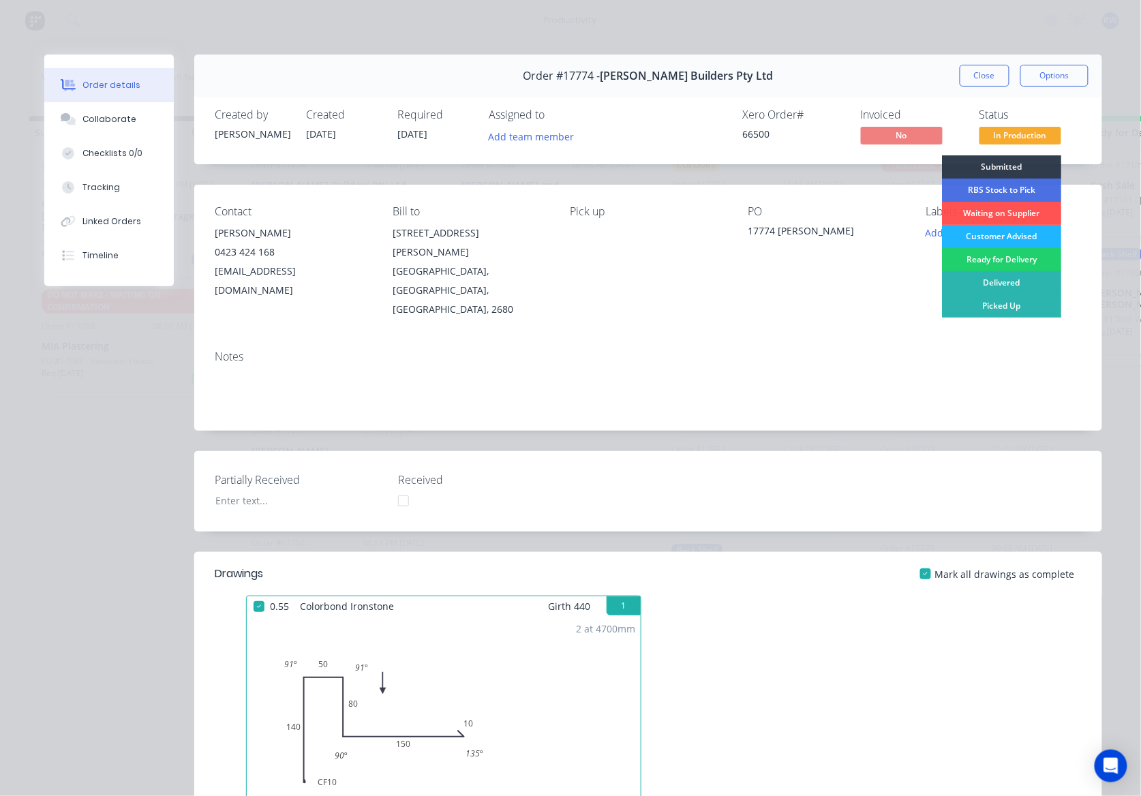
click at [999, 236] on div "Customer Advised" at bounding box center [1001, 236] width 119 height 23
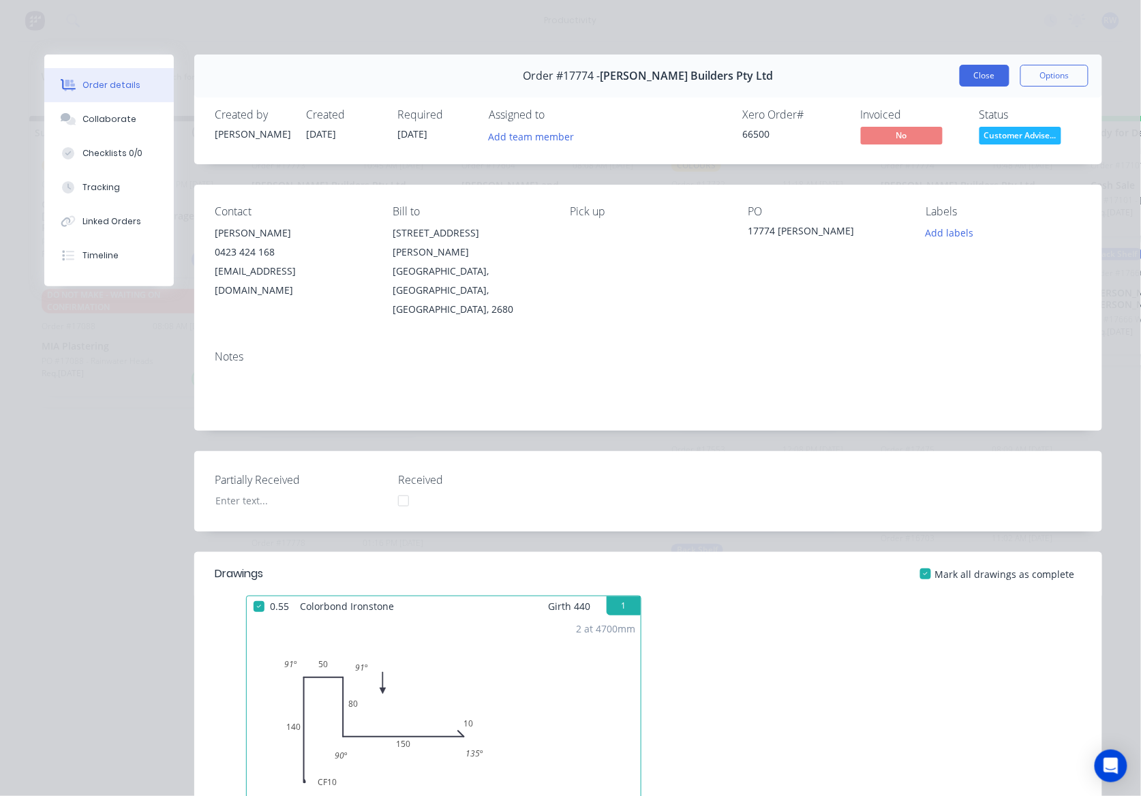
click at [975, 75] on button "Close" at bounding box center [985, 76] width 50 height 22
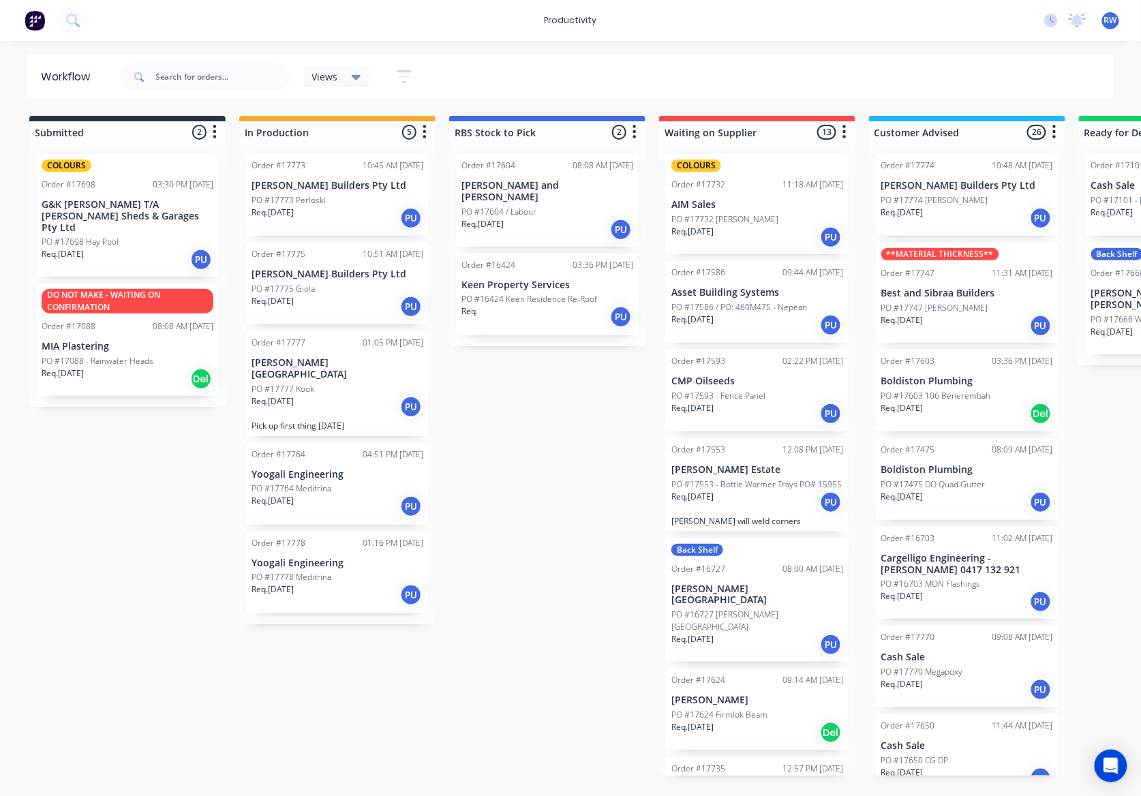
click at [300, 196] on p "PO #17773 Perloski" at bounding box center [288, 200] width 74 height 12
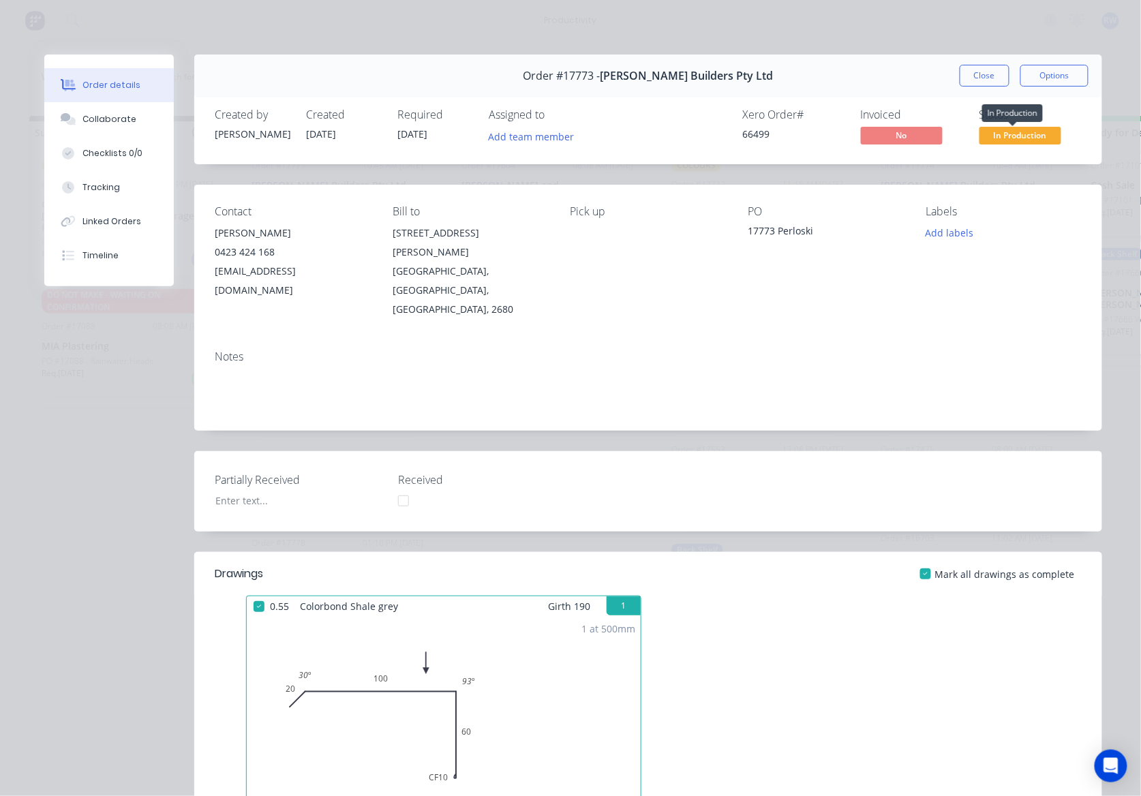
click at [1007, 132] on span "In Production" at bounding box center [1020, 135] width 82 height 17
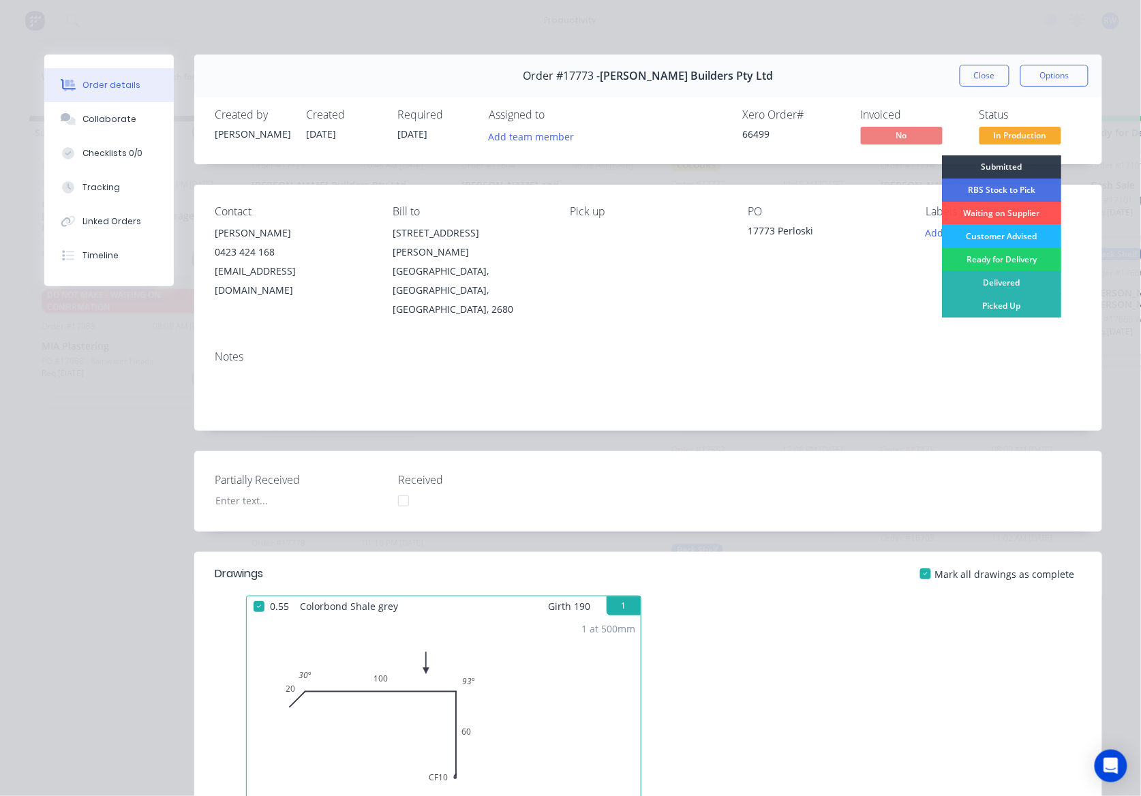
click at [987, 239] on div "Customer Advised" at bounding box center [1001, 236] width 119 height 23
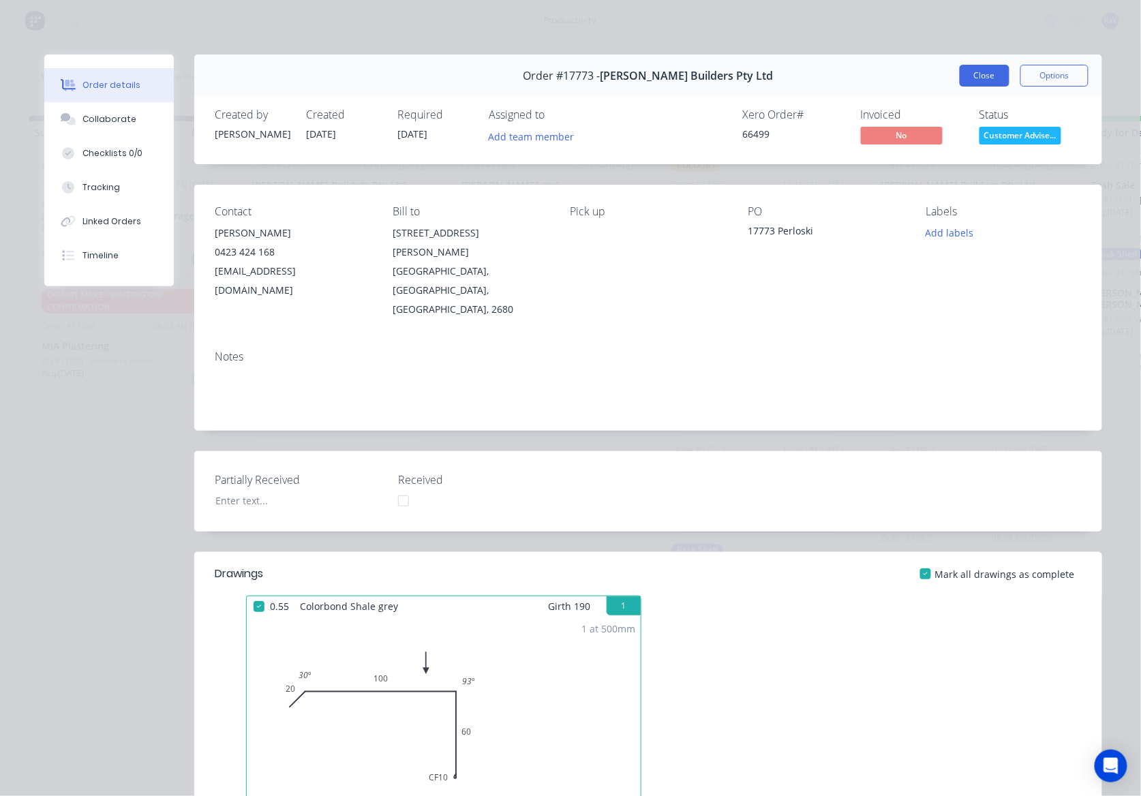
click at [984, 74] on button "Close" at bounding box center [985, 76] width 50 height 22
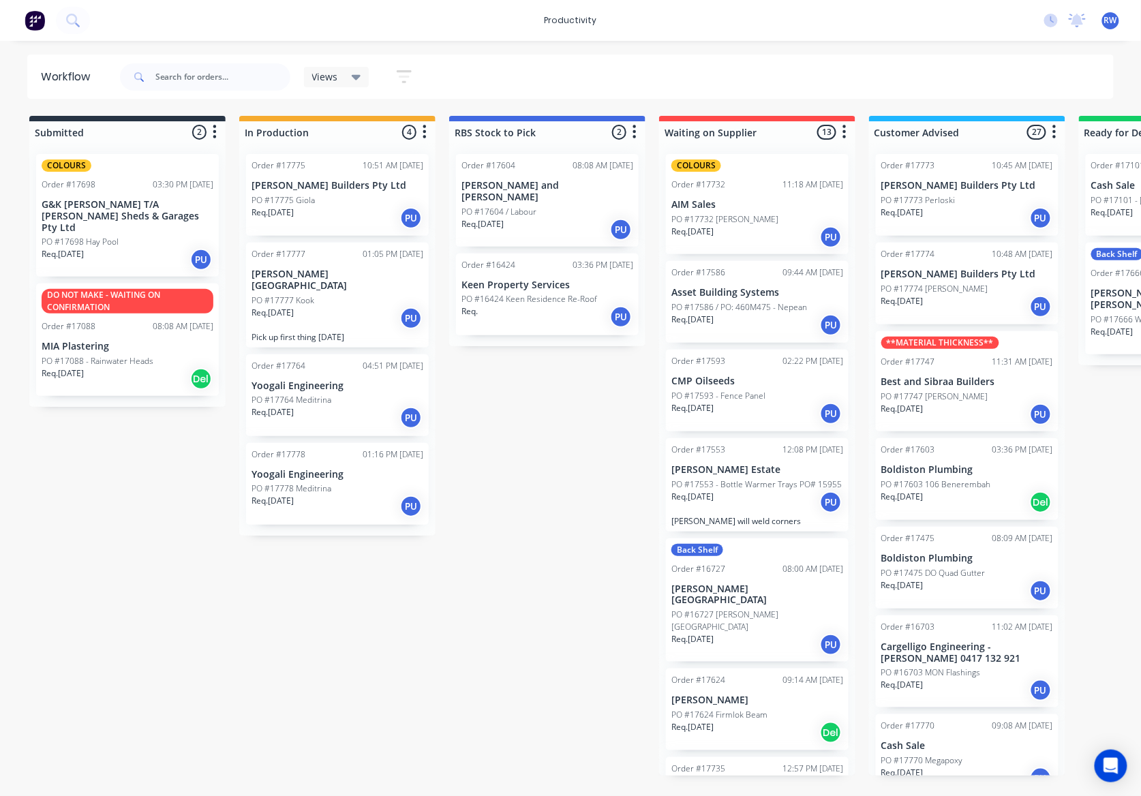
click at [357, 216] on div "Req. 13/10/25 PU" at bounding box center [337, 218] width 172 height 23
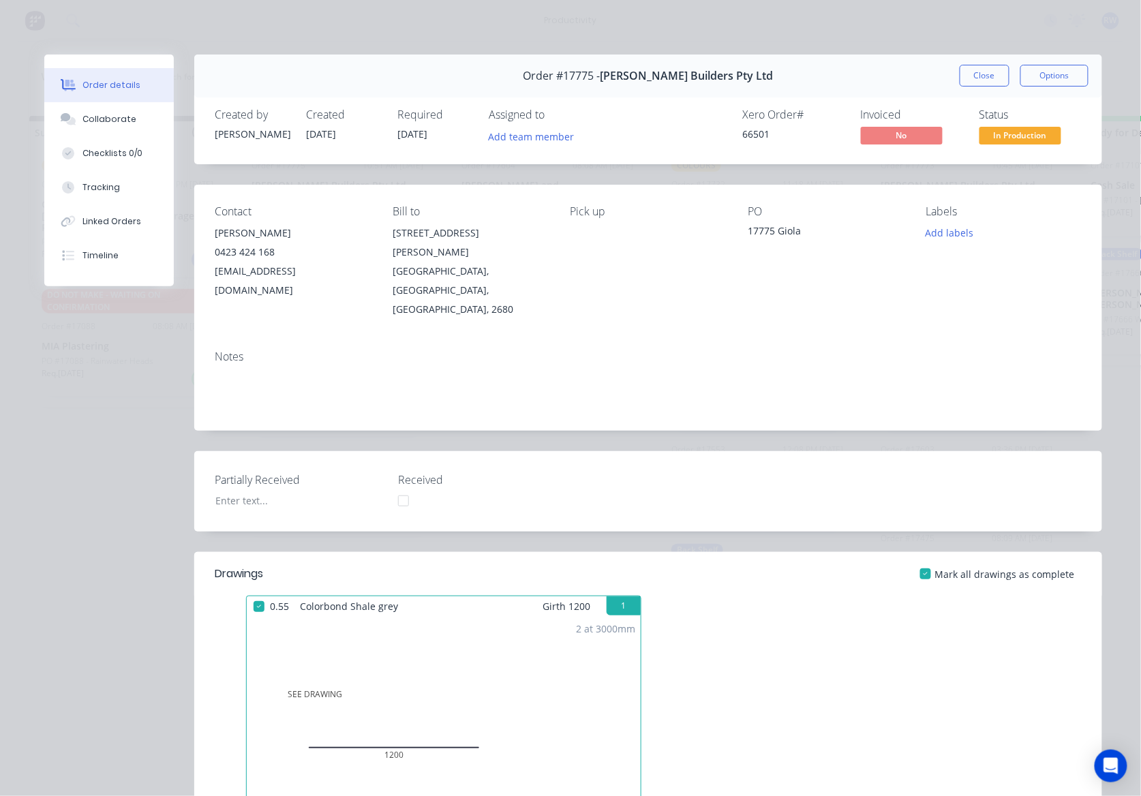
click at [993, 136] on span "In Production" at bounding box center [1020, 135] width 82 height 17
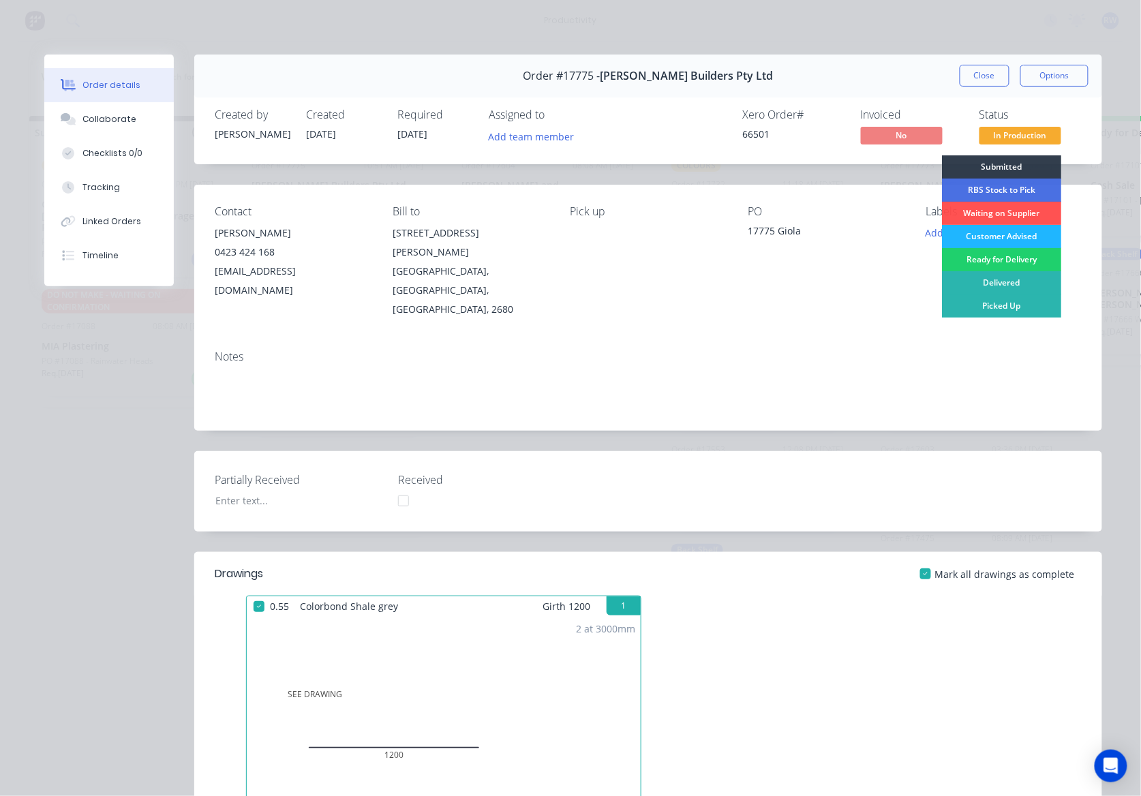
click at [988, 243] on div "Customer Advised" at bounding box center [1001, 236] width 119 height 23
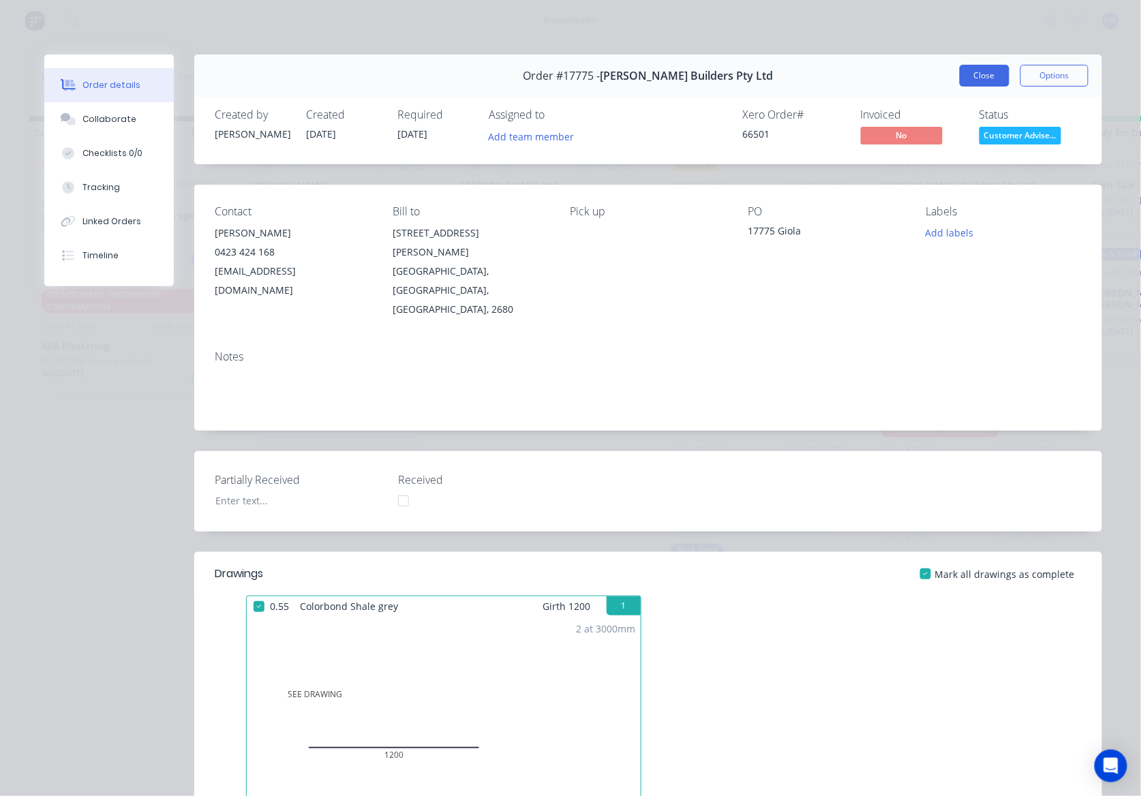
click at [979, 70] on button "Close" at bounding box center [985, 76] width 50 height 22
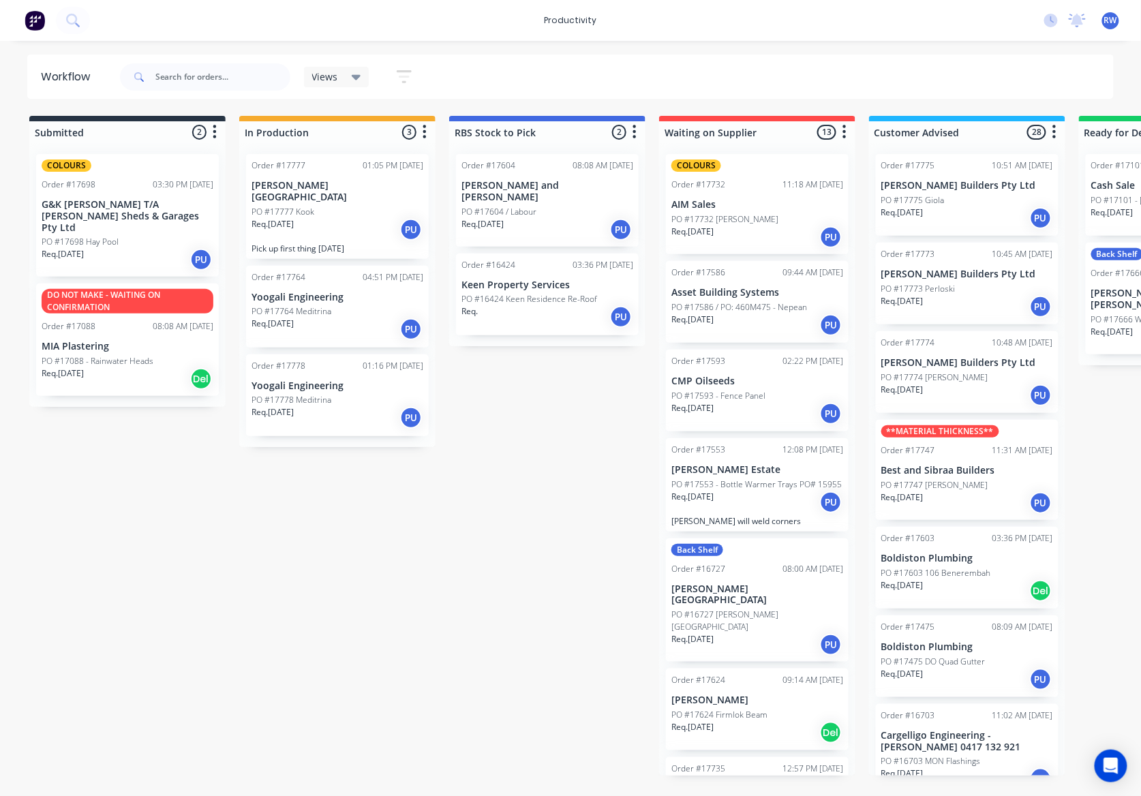
click at [315, 206] on div "PO #17777 Kook" at bounding box center [337, 212] width 172 height 12
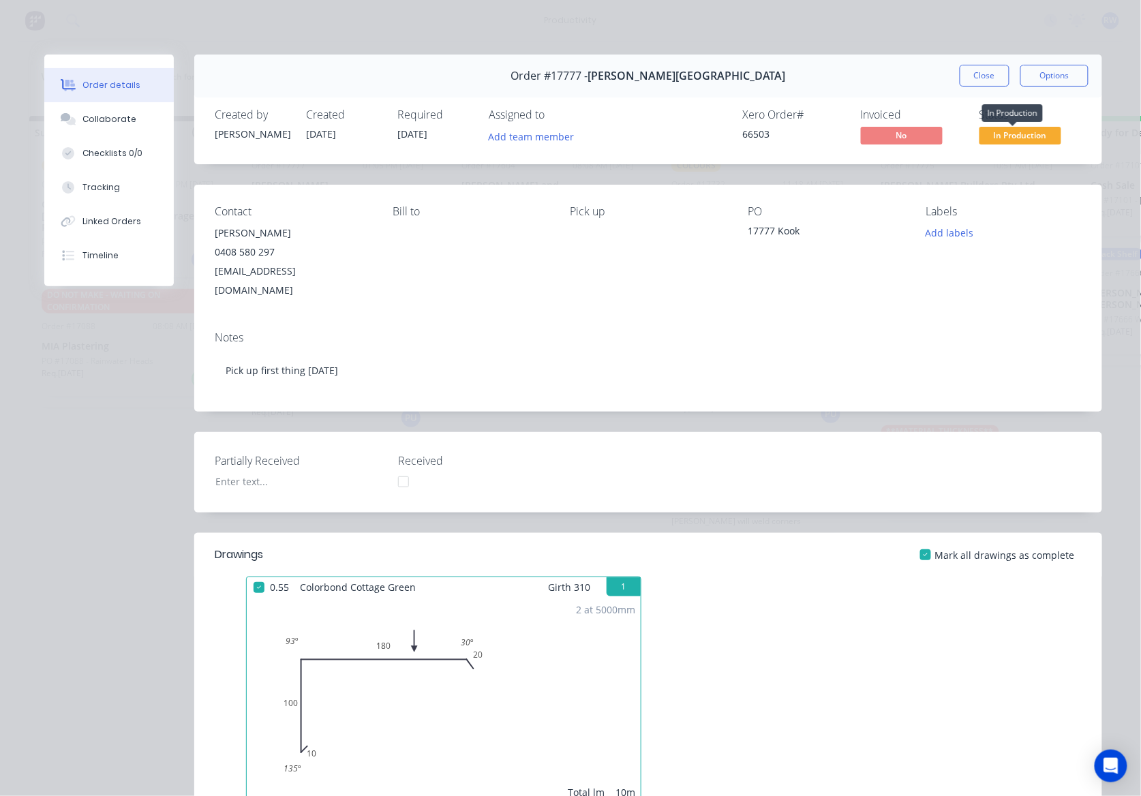
click at [993, 138] on span "In Production" at bounding box center [1020, 135] width 82 height 17
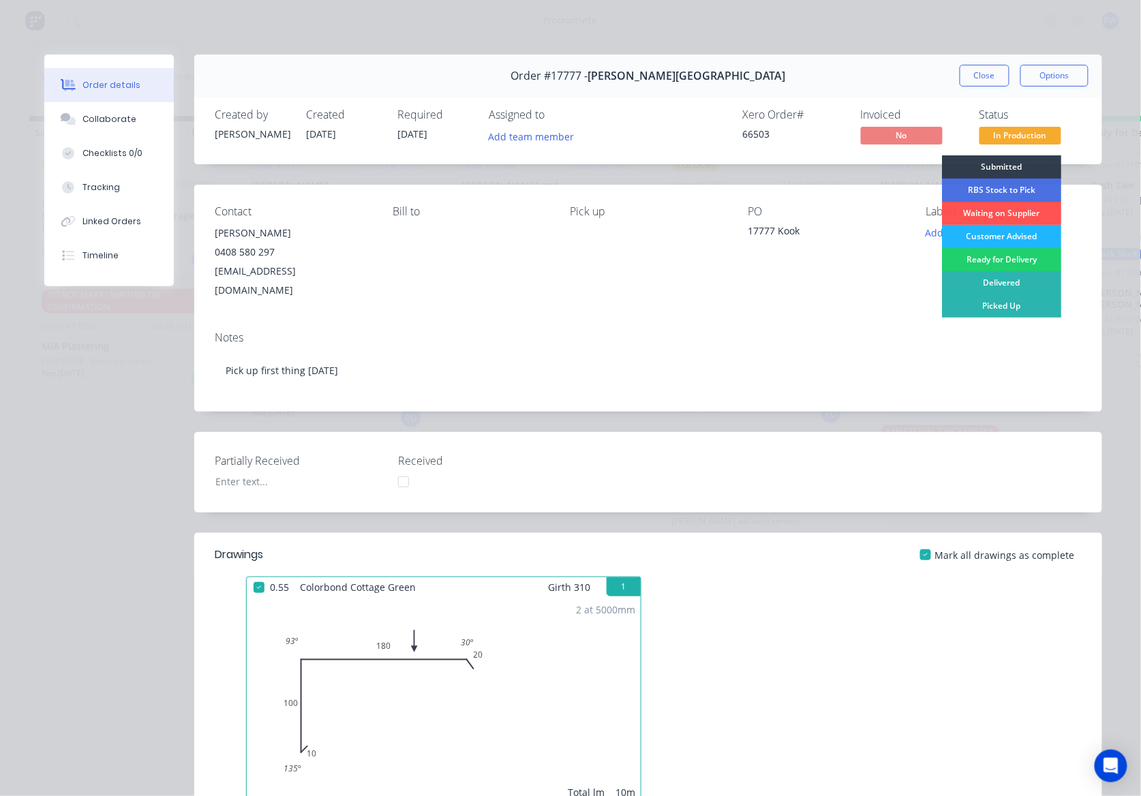
click at [998, 235] on div "Customer Advised" at bounding box center [1001, 236] width 119 height 23
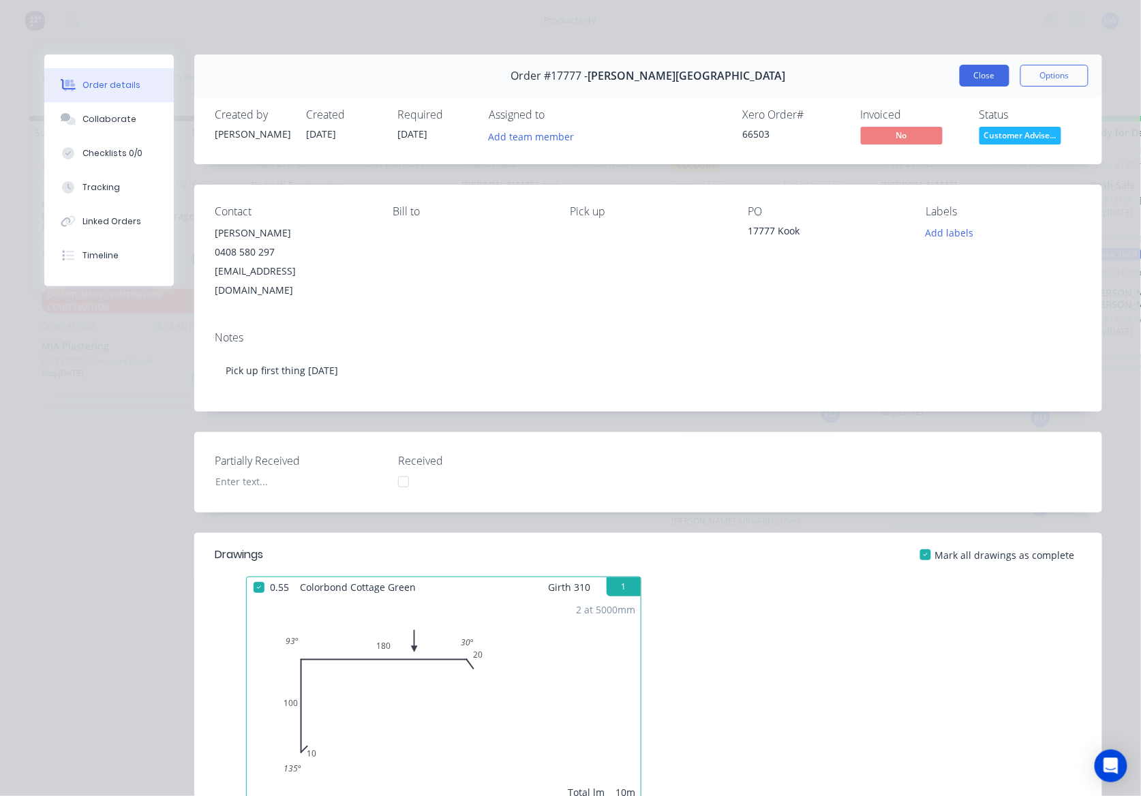
click at [962, 68] on button "Close" at bounding box center [985, 76] width 50 height 22
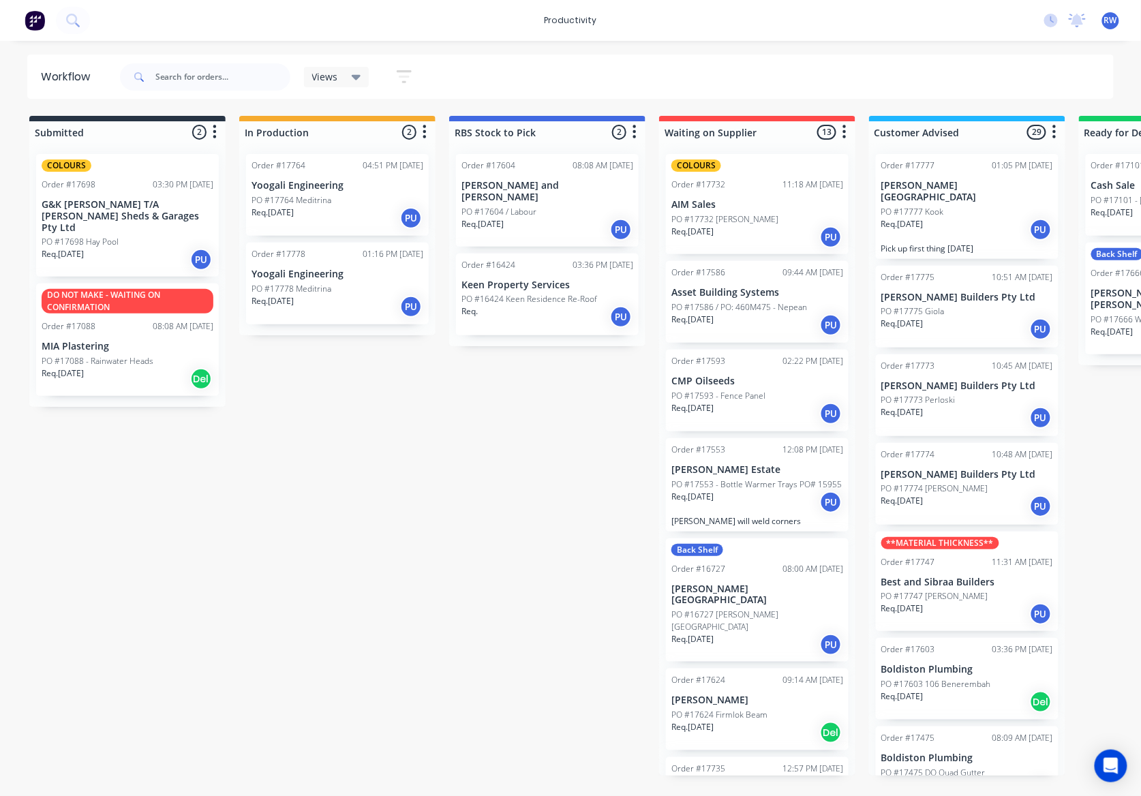
click at [147, 222] on div "COLOURS Order #17698 03:30 PM 09/10/25 G&K Collins T/A Griffith Sheds & Garages…" at bounding box center [127, 215] width 183 height 123
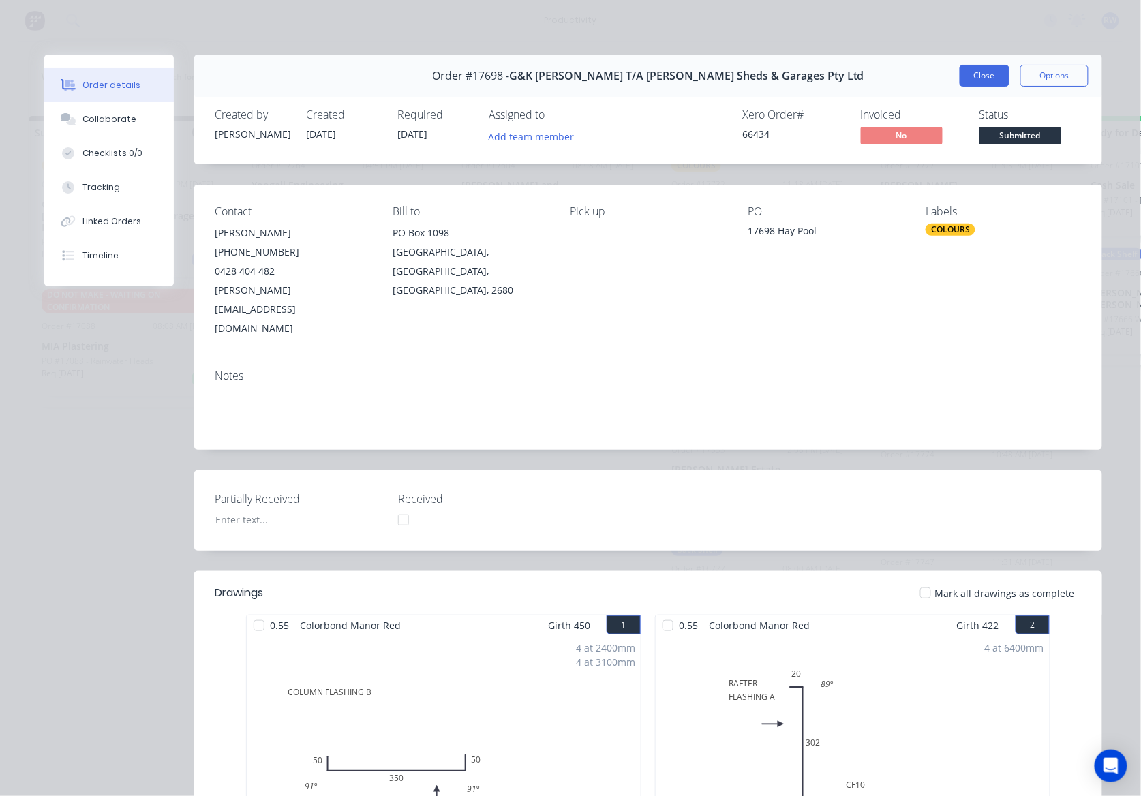
click at [966, 77] on button "Close" at bounding box center [985, 76] width 50 height 22
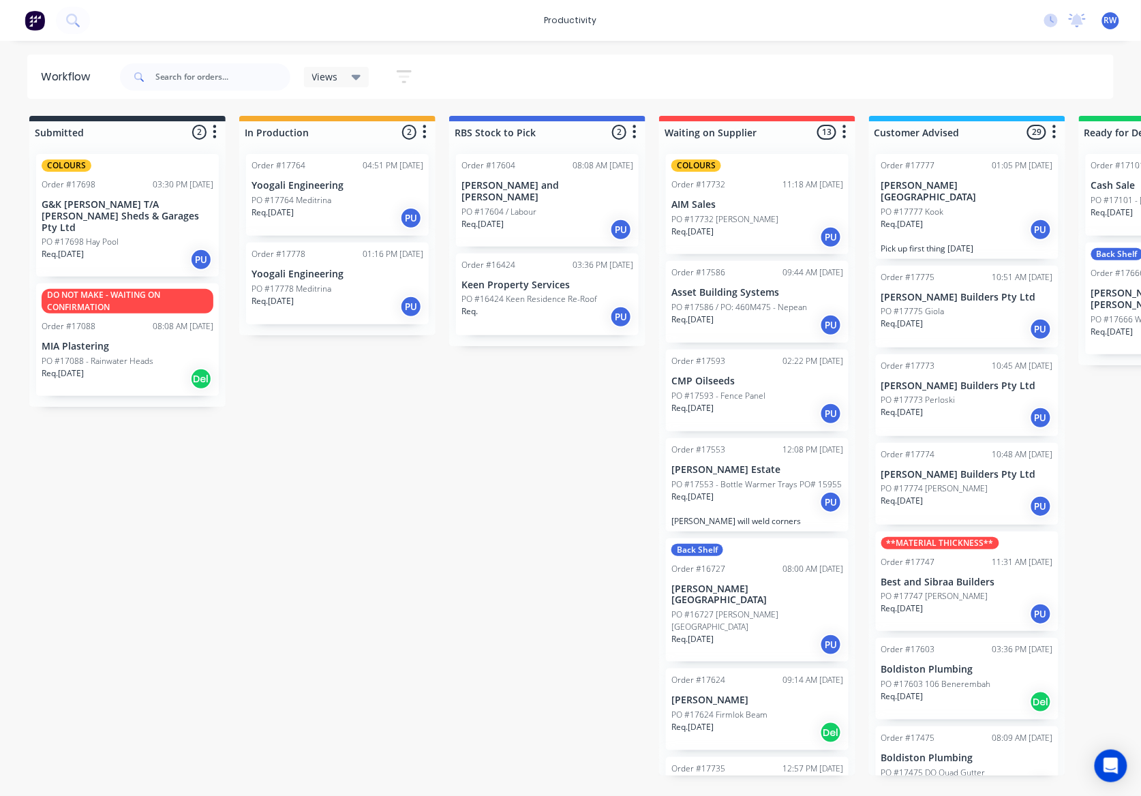
click at [324, 222] on div "Req. 09/10/25 PU" at bounding box center [337, 218] width 172 height 23
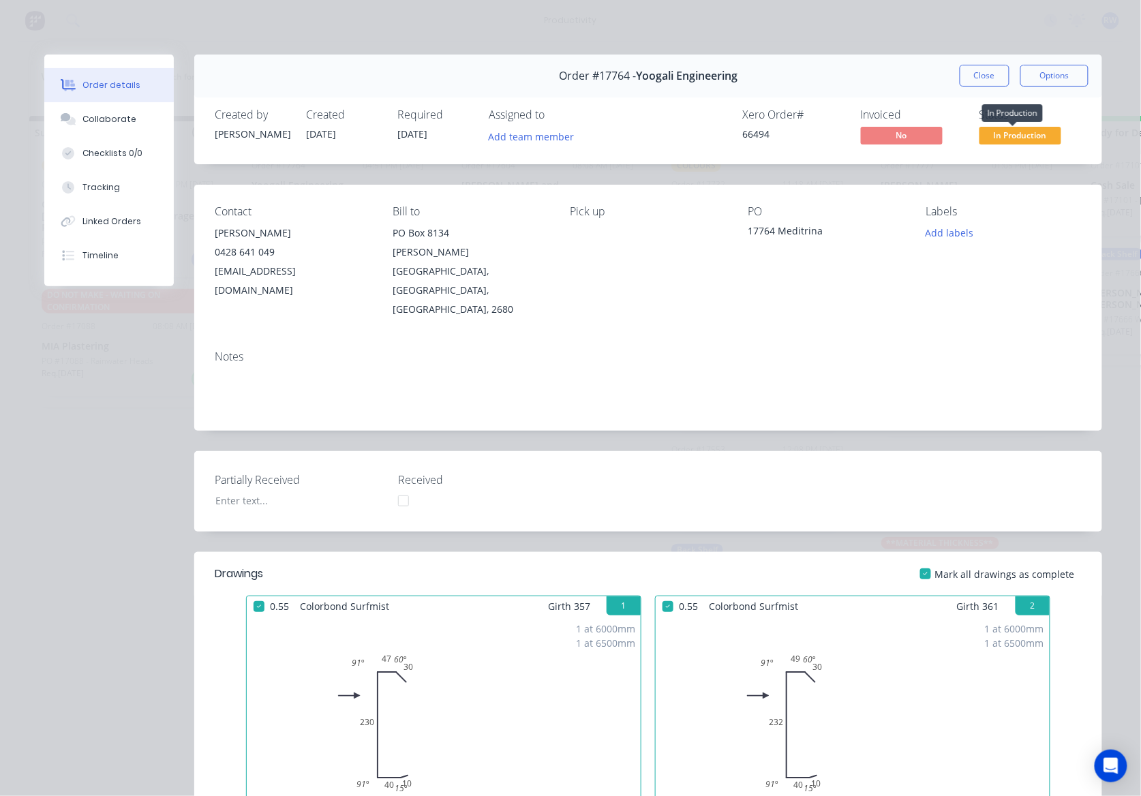
click at [998, 136] on span "In Production" at bounding box center [1020, 135] width 82 height 17
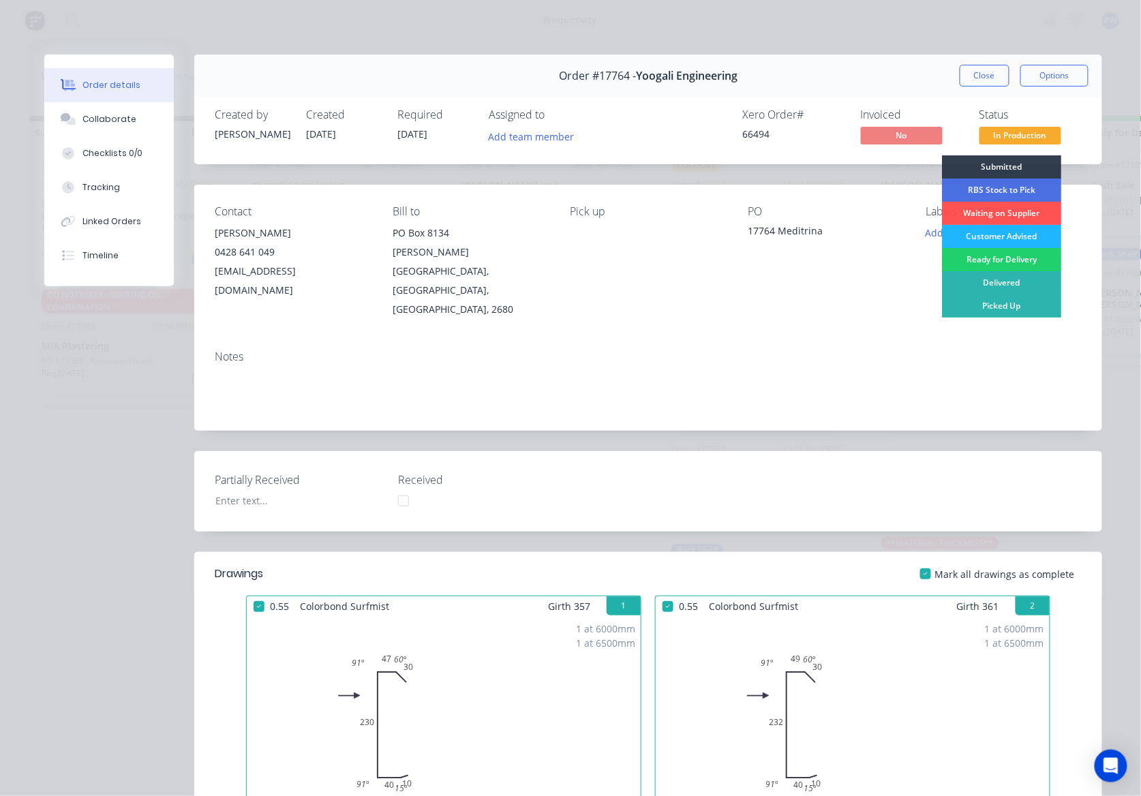
click at [1023, 238] on div "Customer Advised" at bounding box center [1001, 236] width 119 height 23
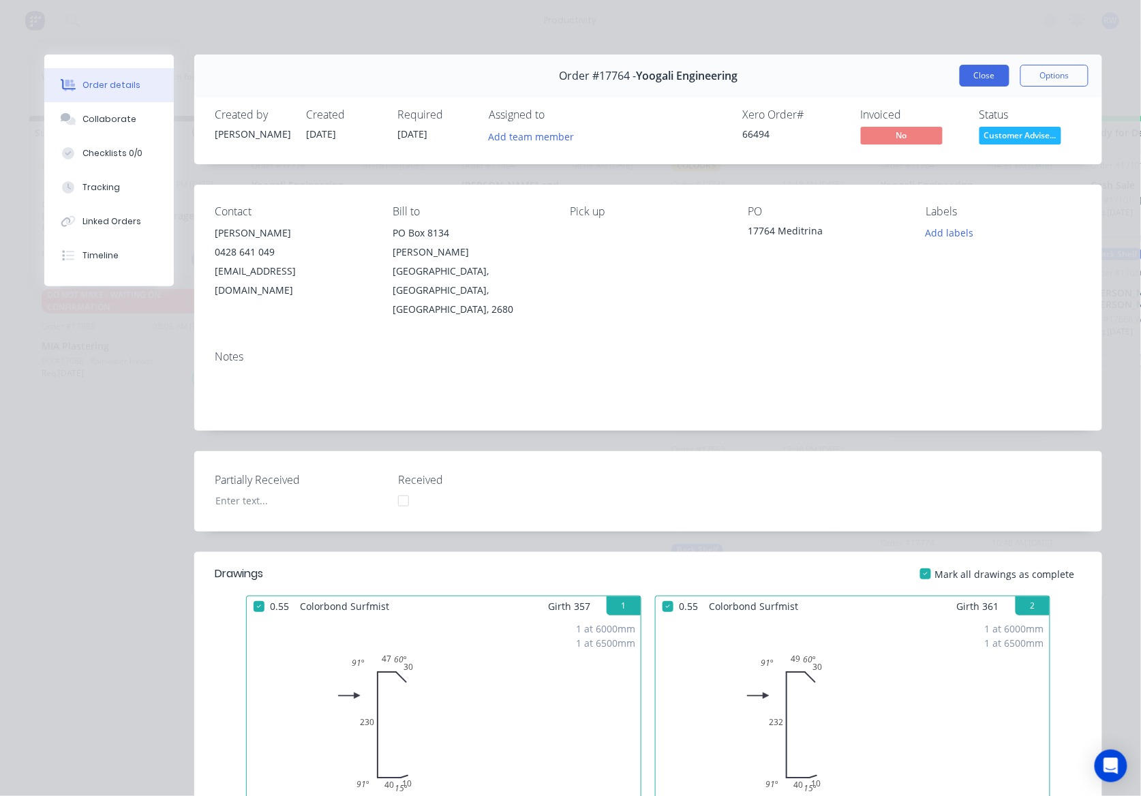
click at [966, 76] on button "Close" at bounding box center [985, 76] width 50 height 22
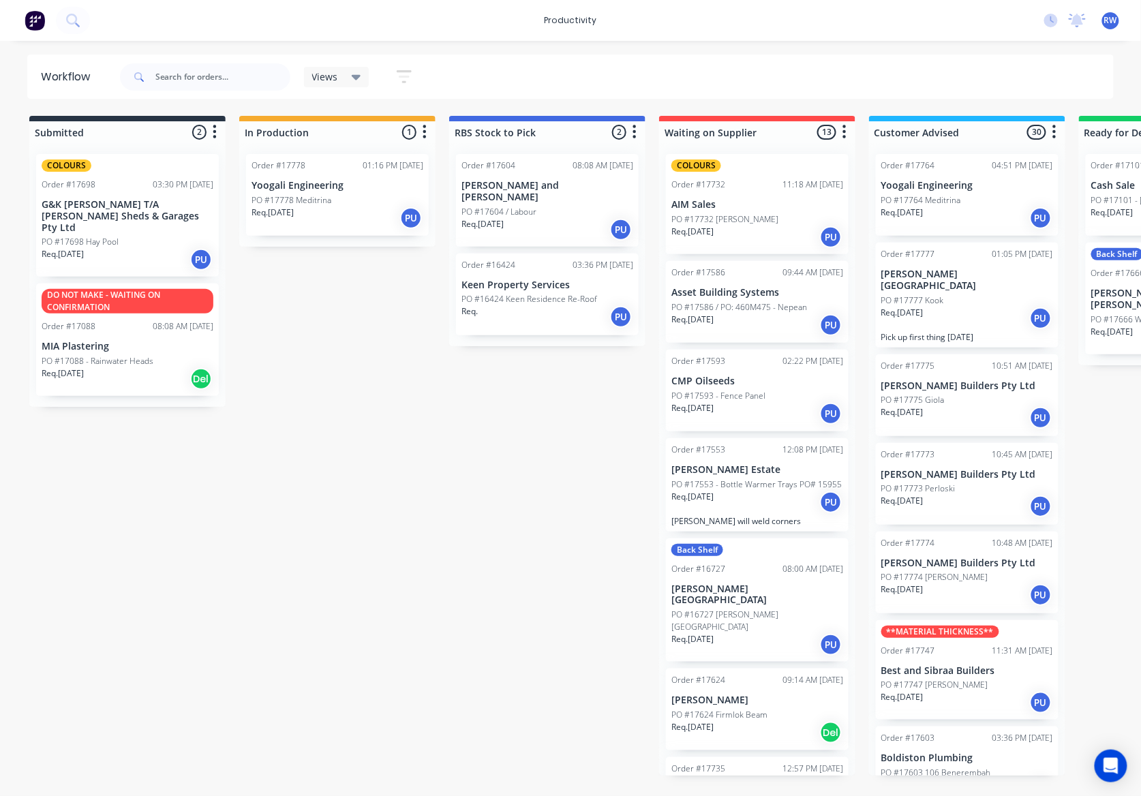
click at [325, 219] on div "Req. 13/10/25 PU" at bounding box center [337, 218] width 172 height 23
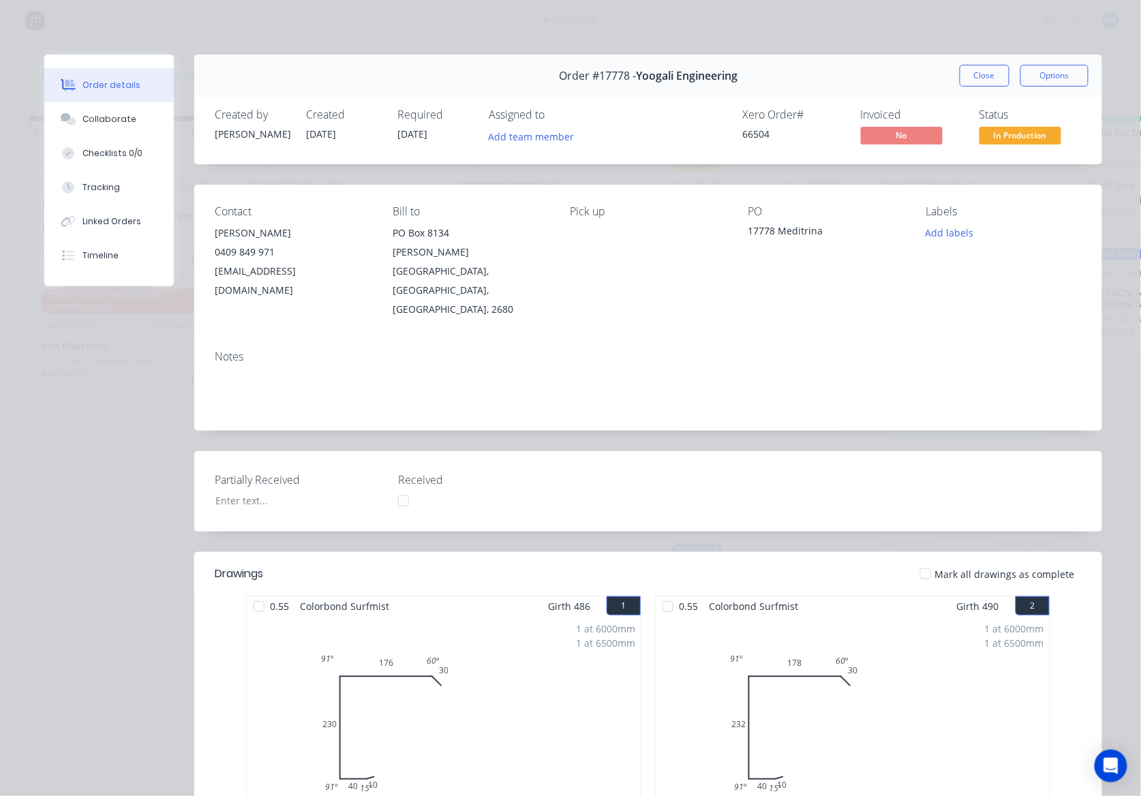
click at [927, 560] on div at bounding box center [925, 573] width 27 height 27
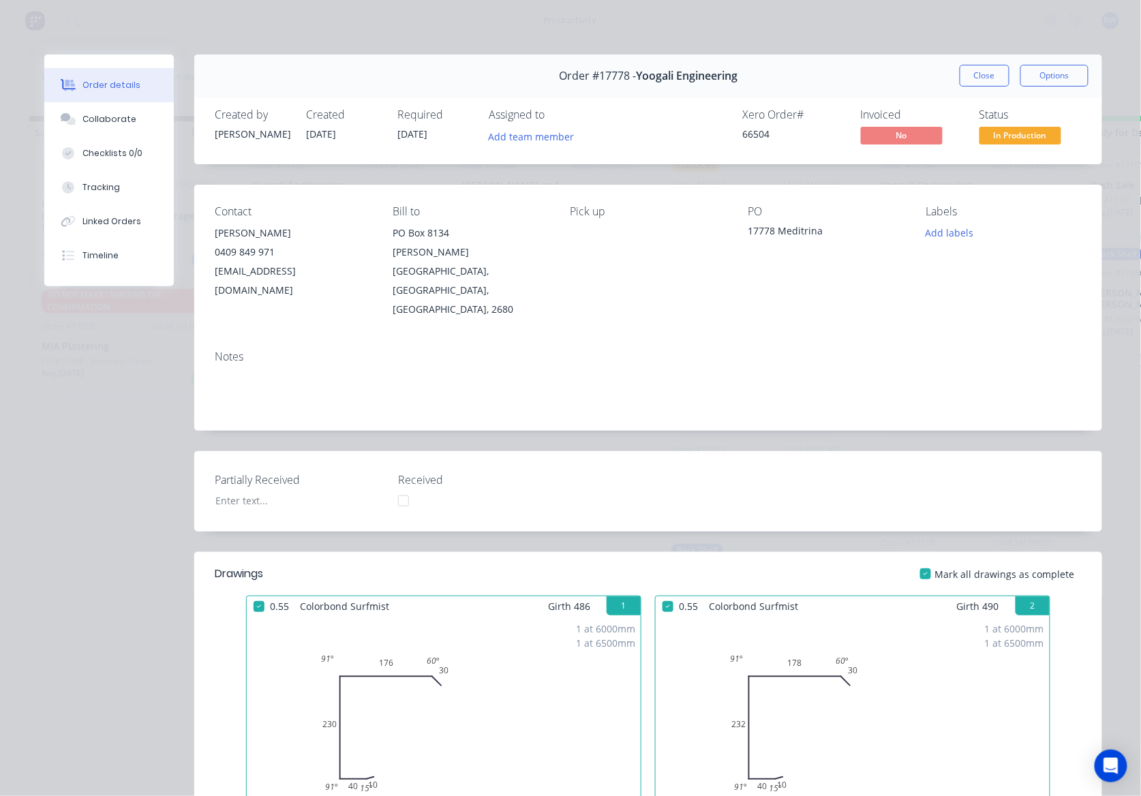
click at [1005, 134] on span "In Production" at bounding box center [1020, 135] width 82 height 17
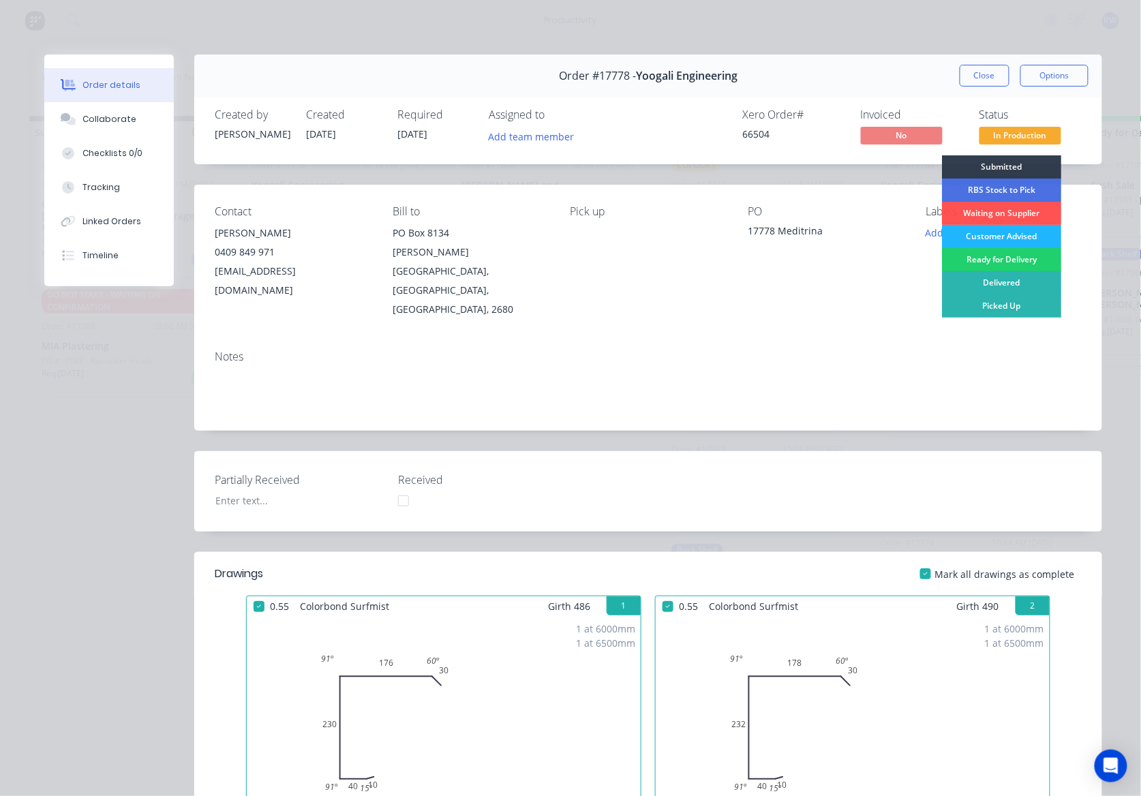
click at [998, 236] on div "Customer Advised" at bounding box center [1001, 236] width 119 height 23
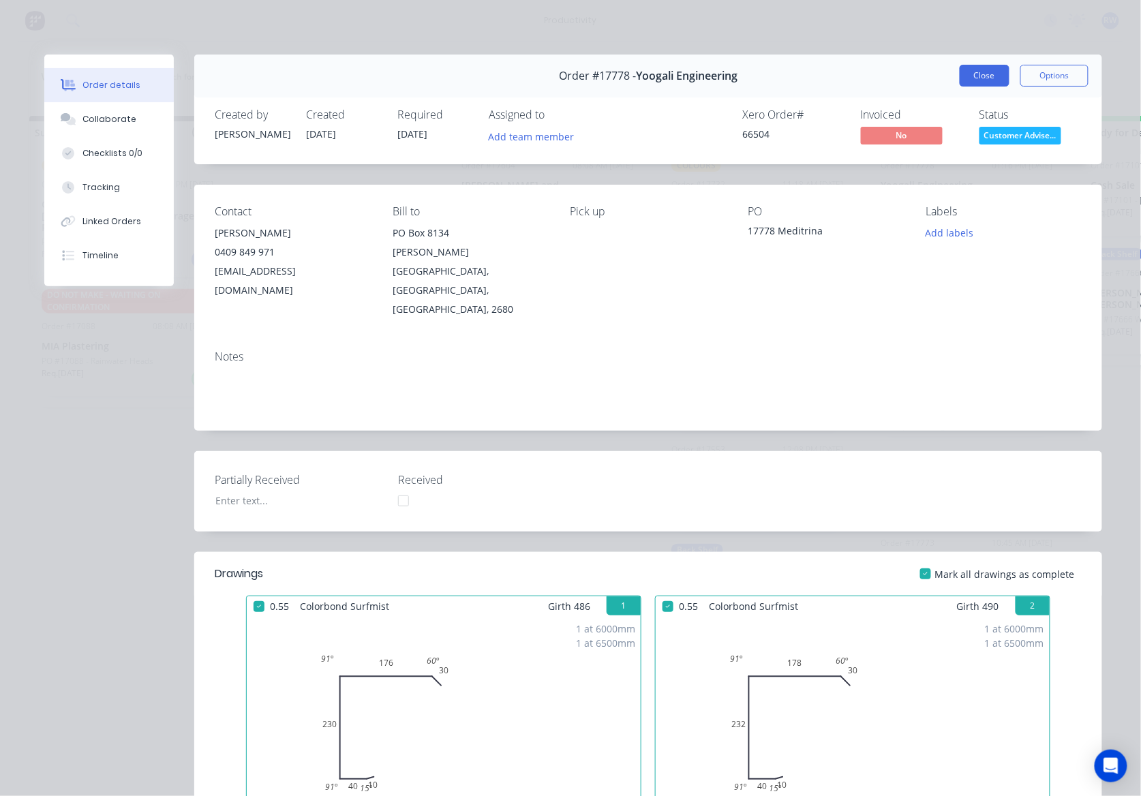
click at [977, 75] on button "Close" at bounding box center [985, 76] width 50 height 22
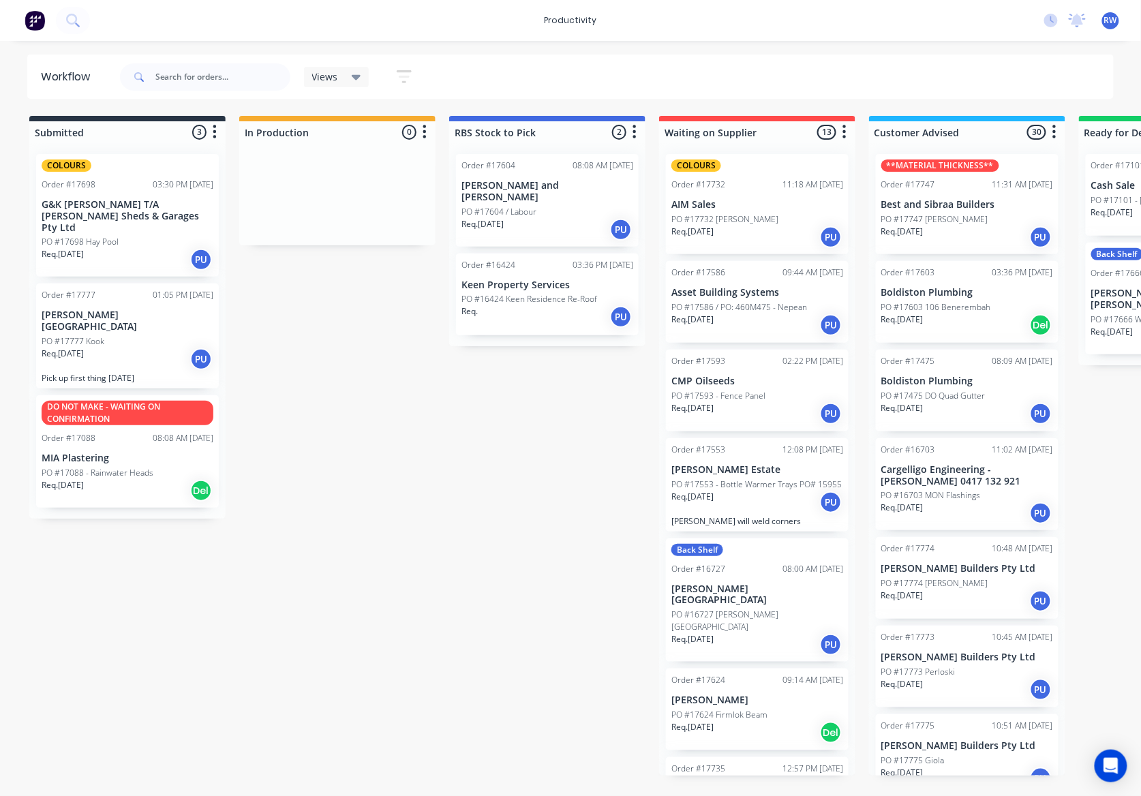
click at [102, 373] on p "Pick up first thing [DATE]" at bounding box center [128, 378] width 172 height 10
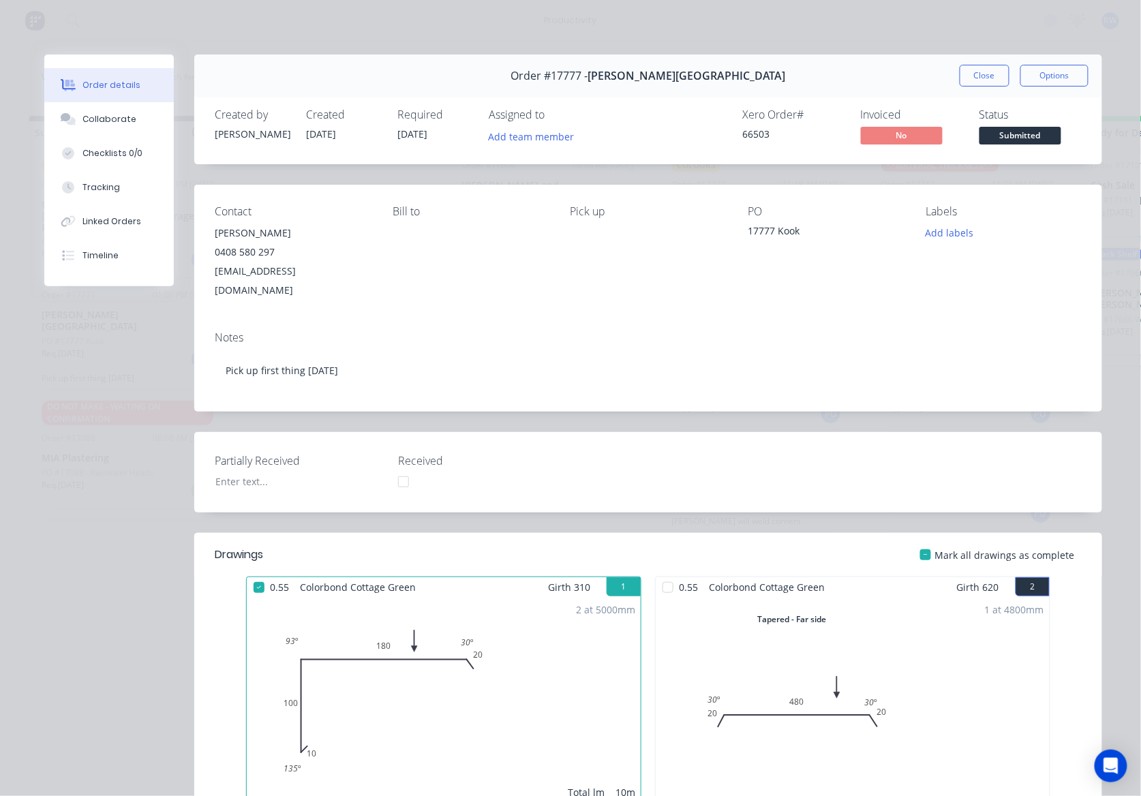
click at [663, 574] on div at bounding box center [667, 587] width 27 height 27
click at [1029, 136] on span "Submitted" at bounding box center [1020, 135] width 82 height 17
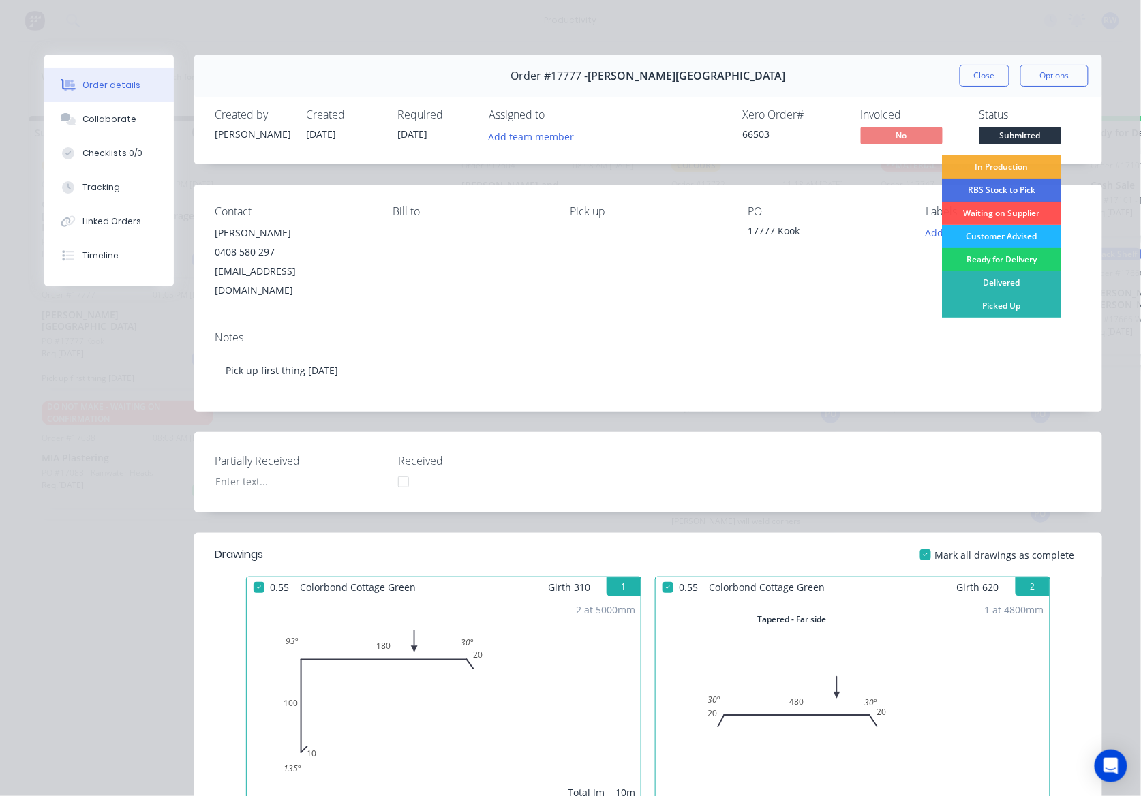
click at [985, 234] on div "Customer Advised" at bounding box center [1001, 236] width 119 height 23
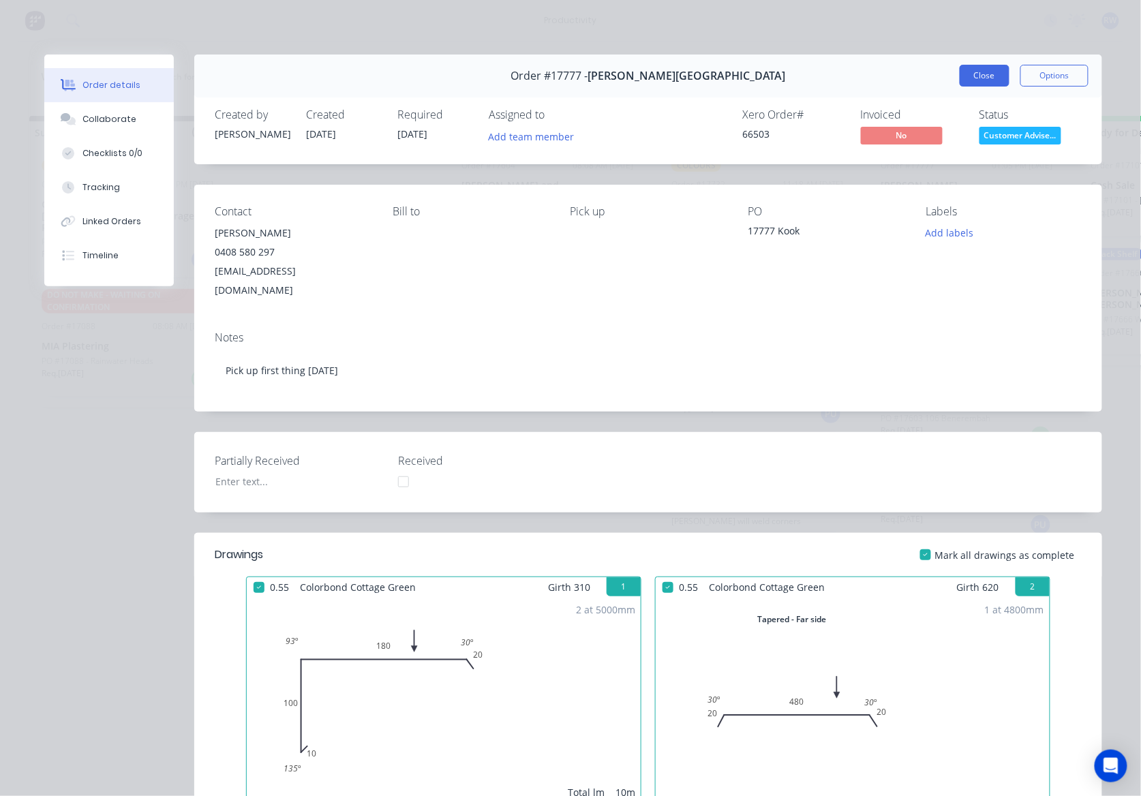
click at [975, 83] on button "Close" at bounding box center [985, 76] width 50 height 22
